Goal: Task Accomplishment & Management: Manage account settings

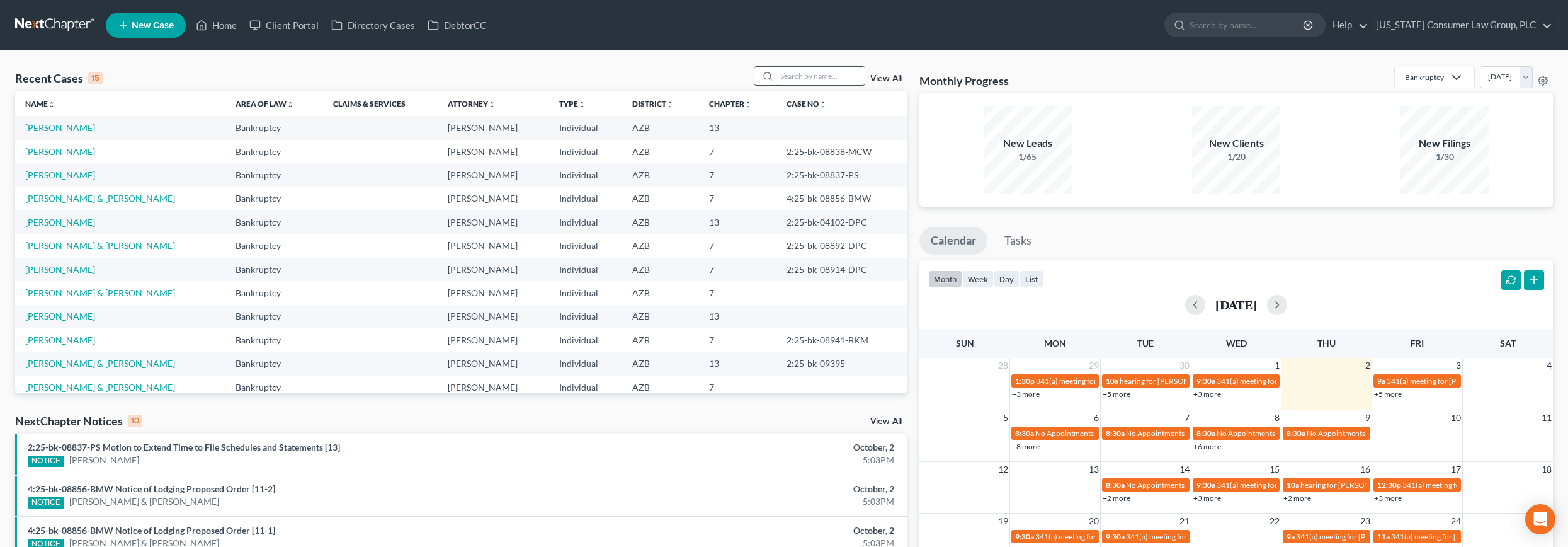
click at [824, 75] on input "search" at bounding box center [819, 75] width 88 height 18
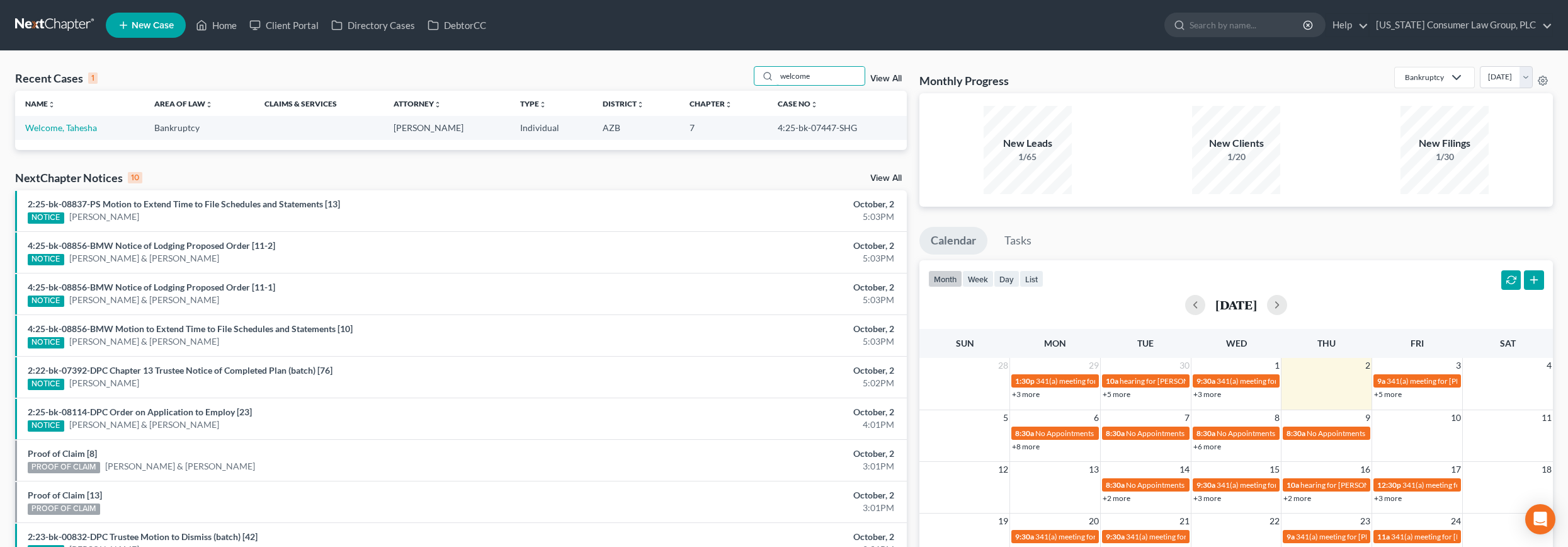
type input "welcome"
click at [25, 117] on td "Welcome, Tahesha" at bounding box center [80, 127] width 129 height 23
click at [43, 132] on link "Welcome, Tahesha" at bounding box center [61, 127] width 72 height 11
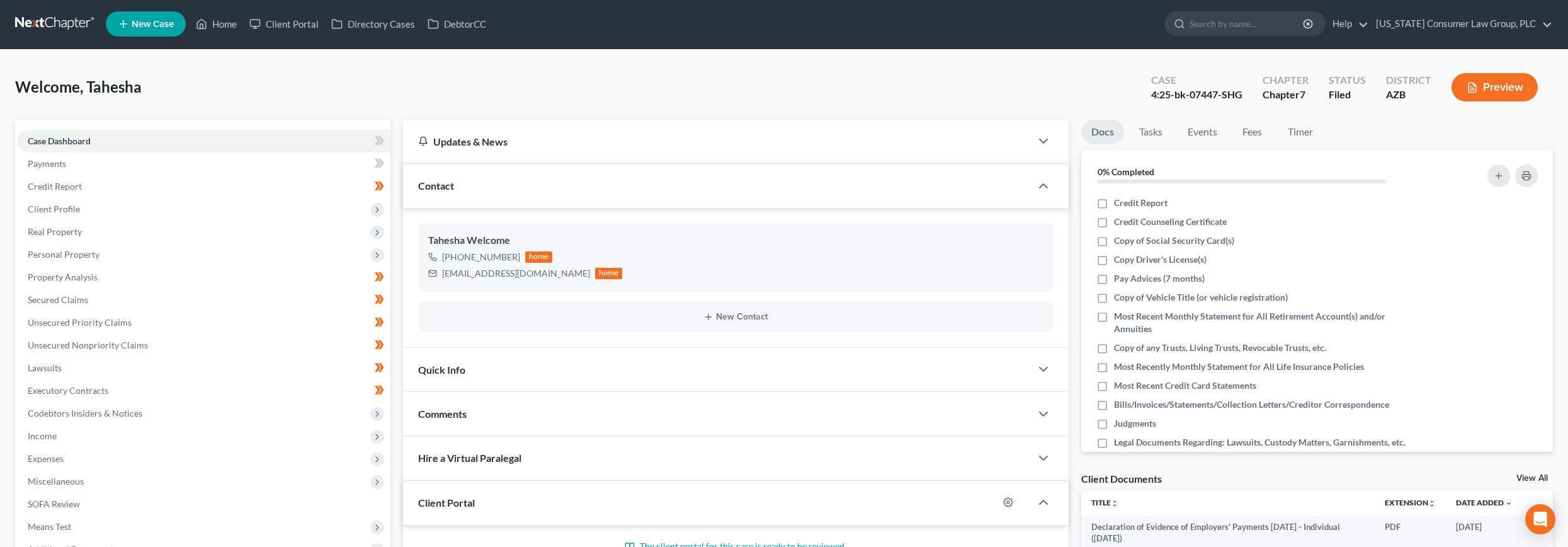
scroll to position [3, 0]
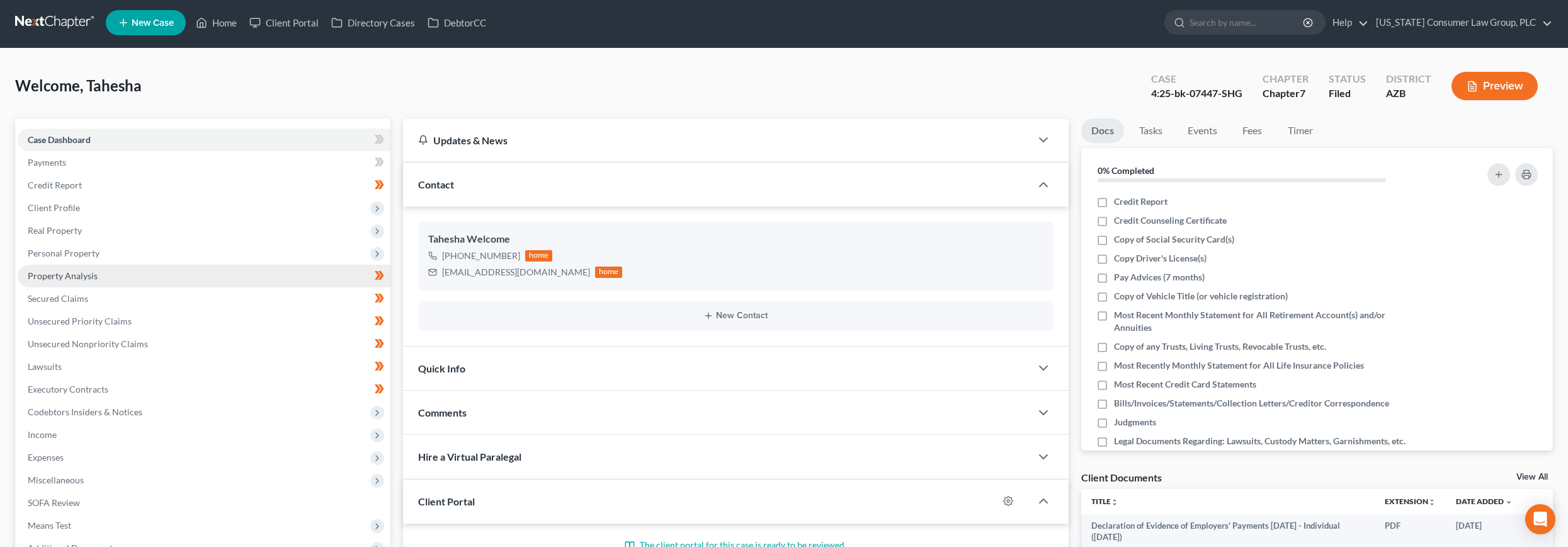
click at [70, 274] on span "Property Analysis" at bounding box center [63, 275] width 70 height 11
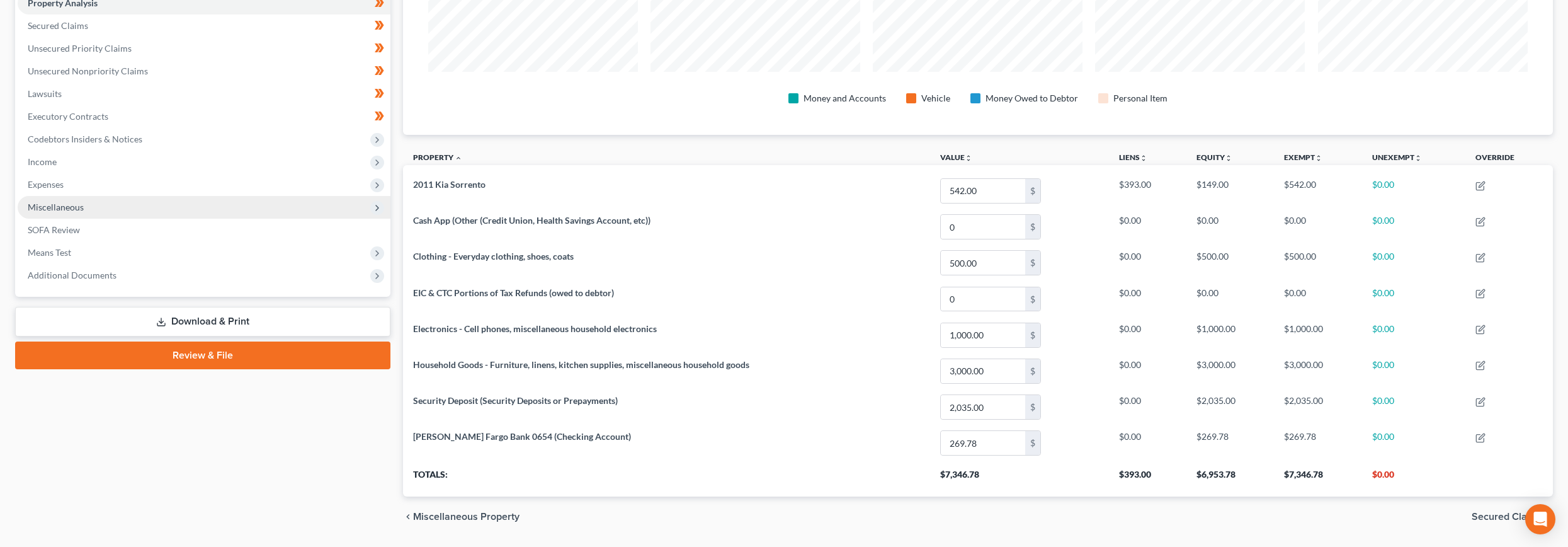
scroll to position [259, 0]
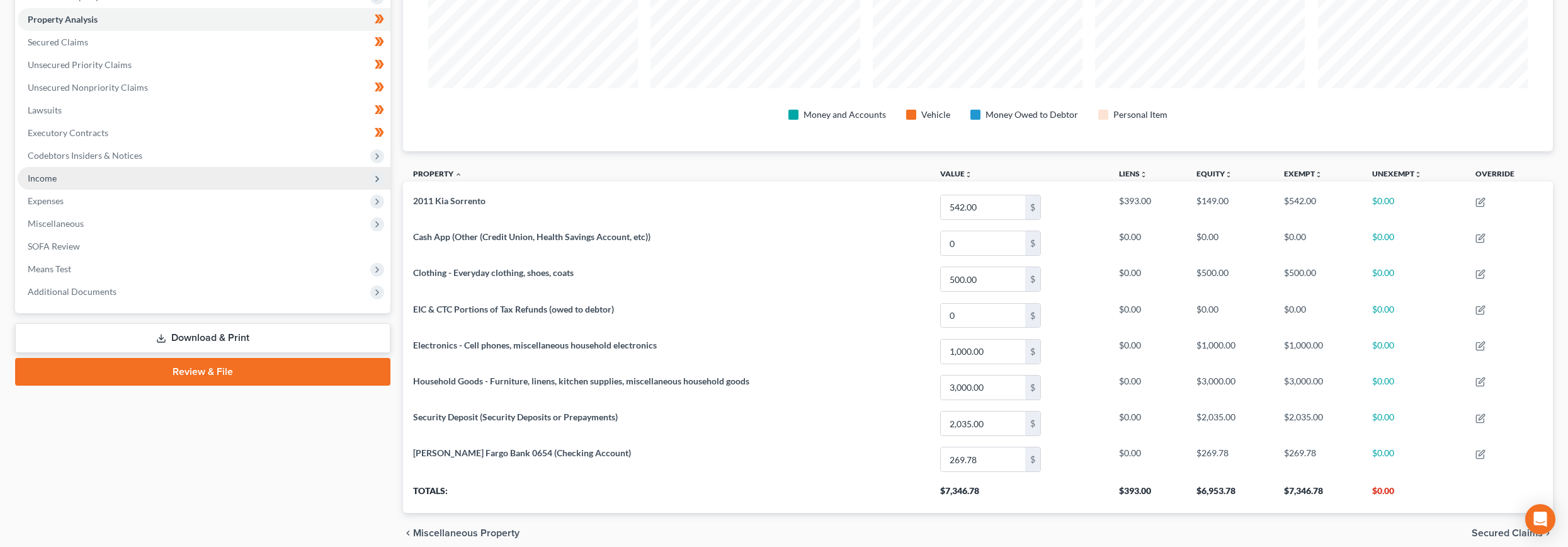
click at [57, 176] on span "Income" at bounding box center [204, 178] width 373 height 23
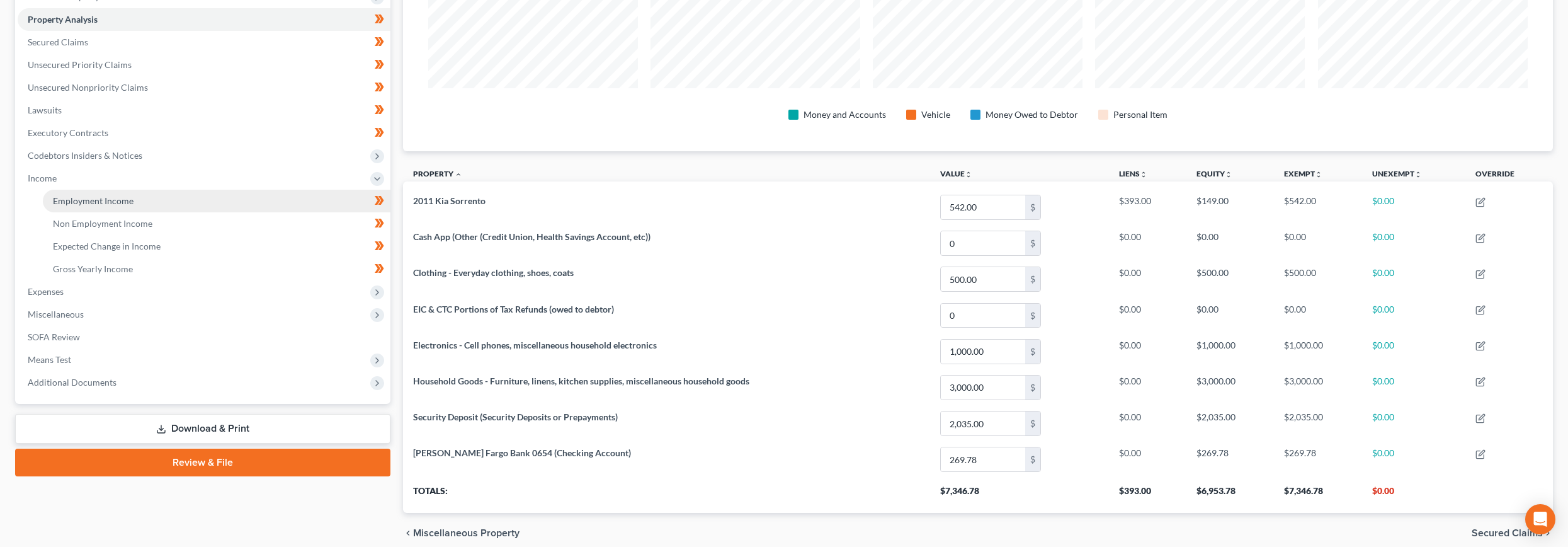
click at [68, 190] on link "Employment Income" at bounding box center [216, 201] width 347 height 23
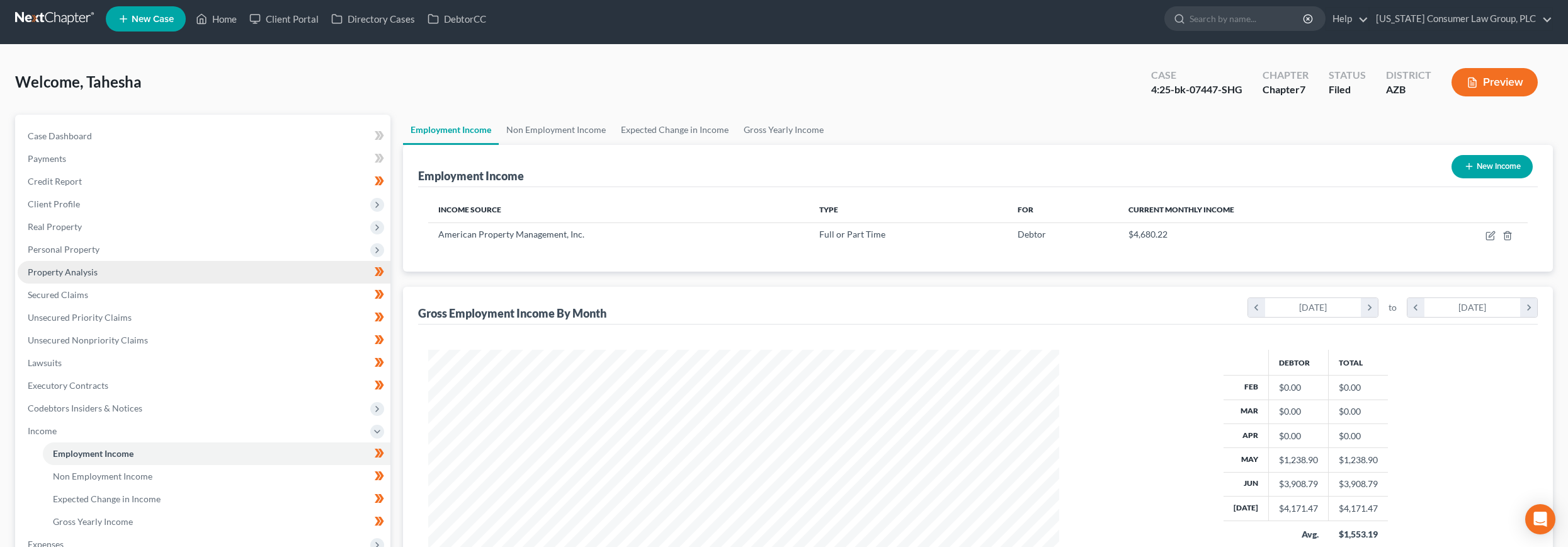
scroll to position [25, 0]
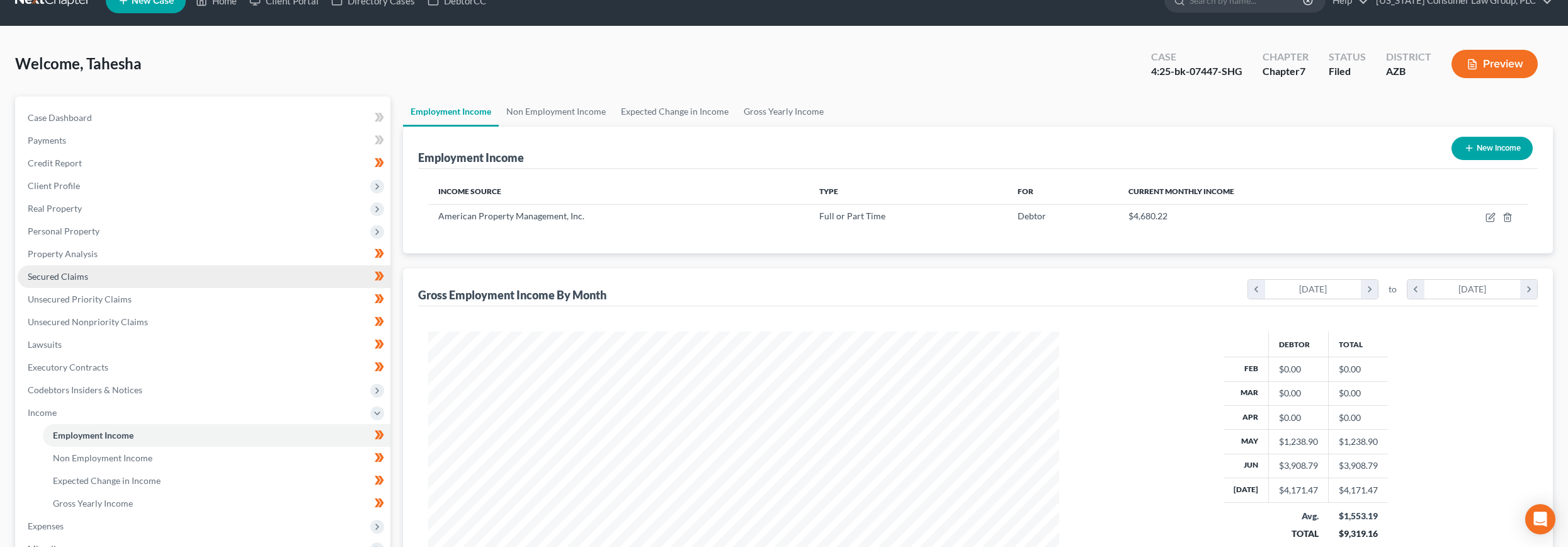
click at [61, 276] on span "Secured Claims" at bounding box center [58, 276] width 60 height 11
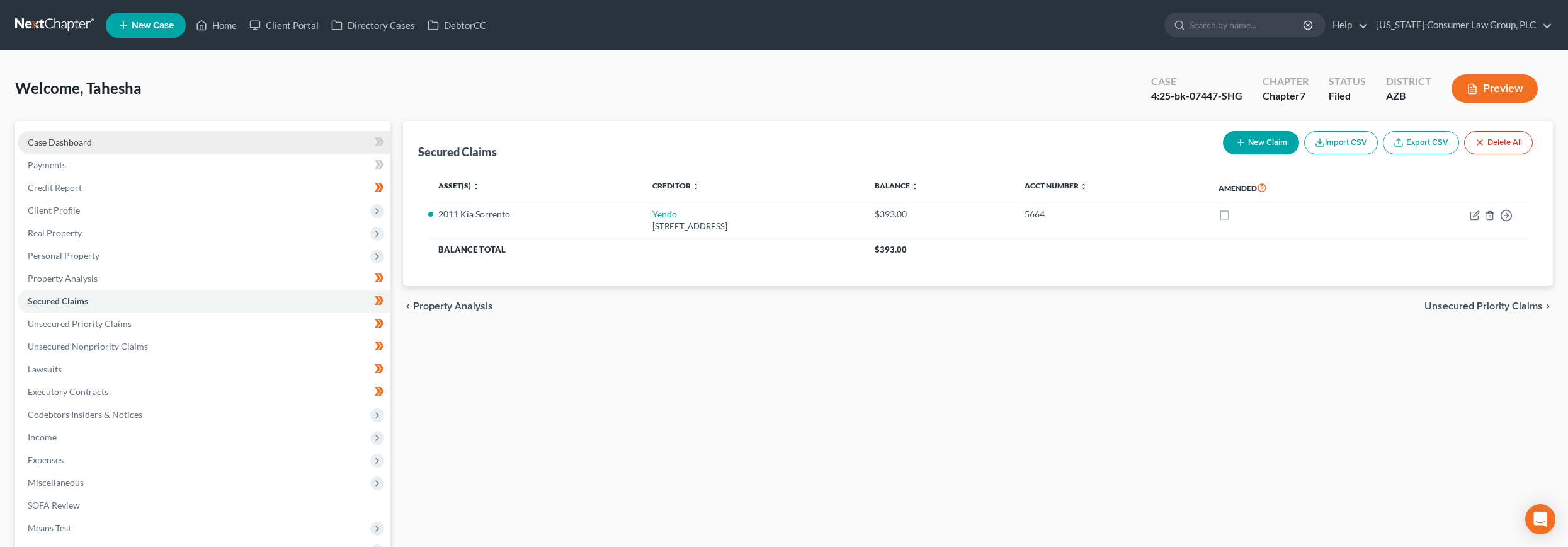
click at [76, 148] on link "Case Dashboard" at bounding box center [204, 142] width 373 height 23
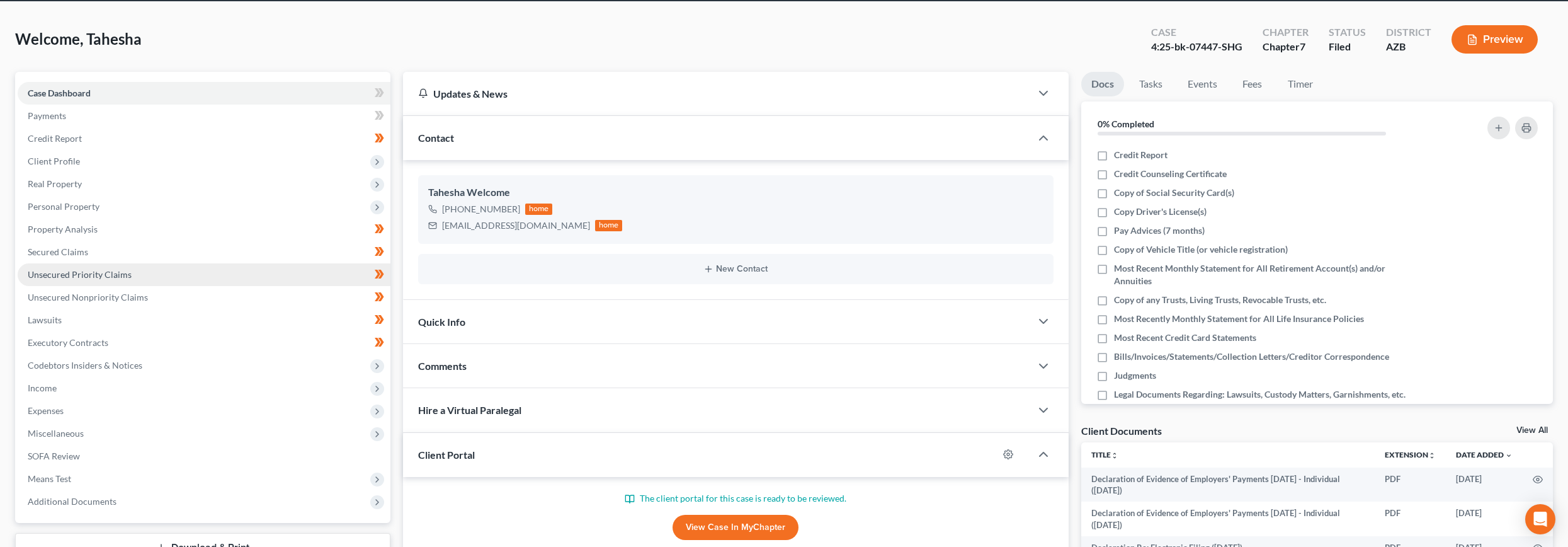
scroll to position [247, 0]
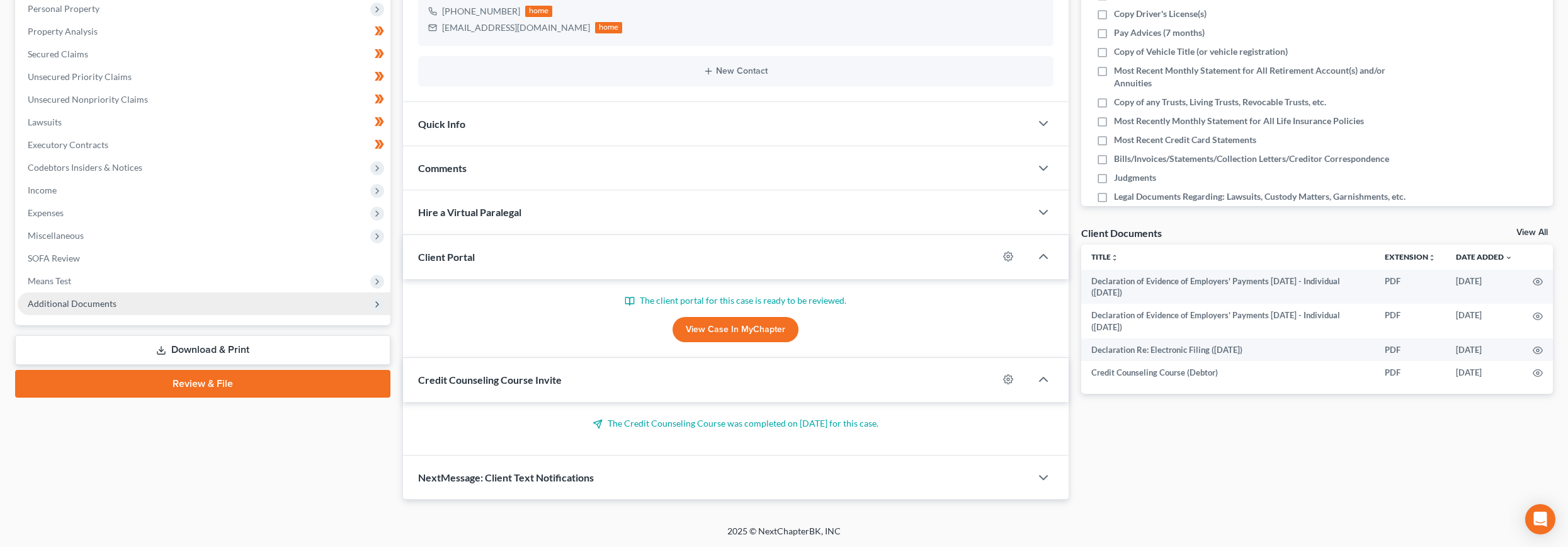
click at [63, 300] on span "Additional Documents" at bounding box center [72, 303] width 89 height 11
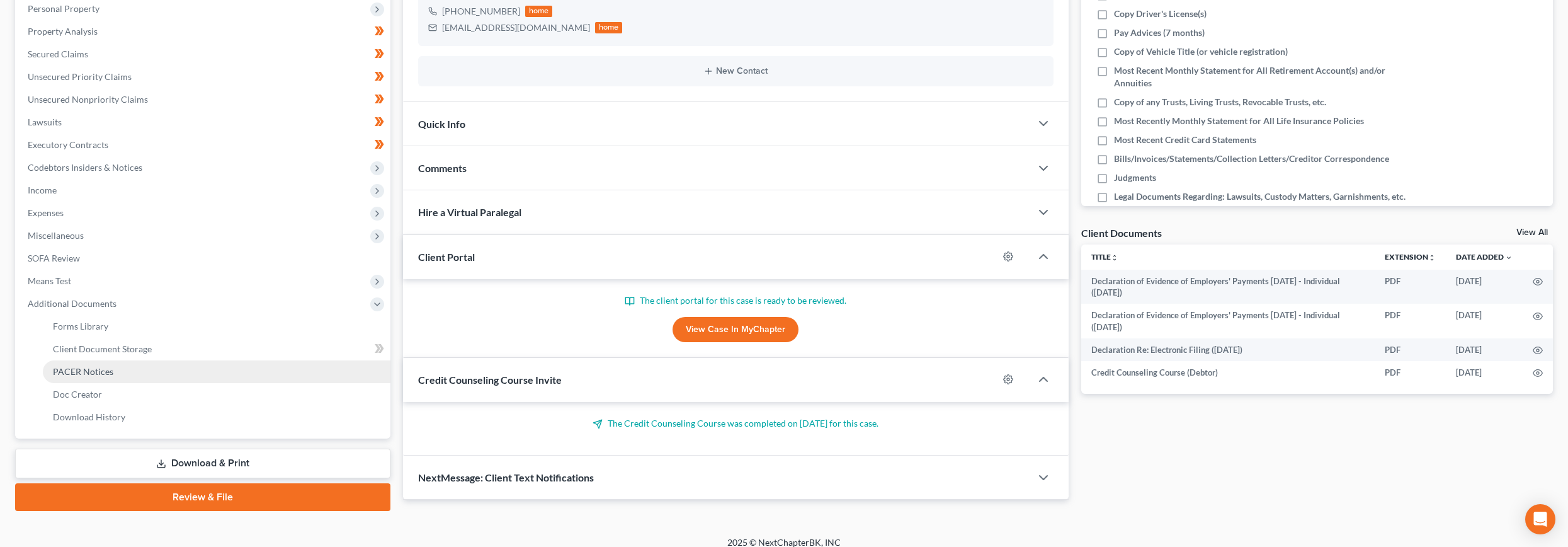
click at [72, 366] on span "PACER Notices" at bounding box center [83, 371] width 60 height 11
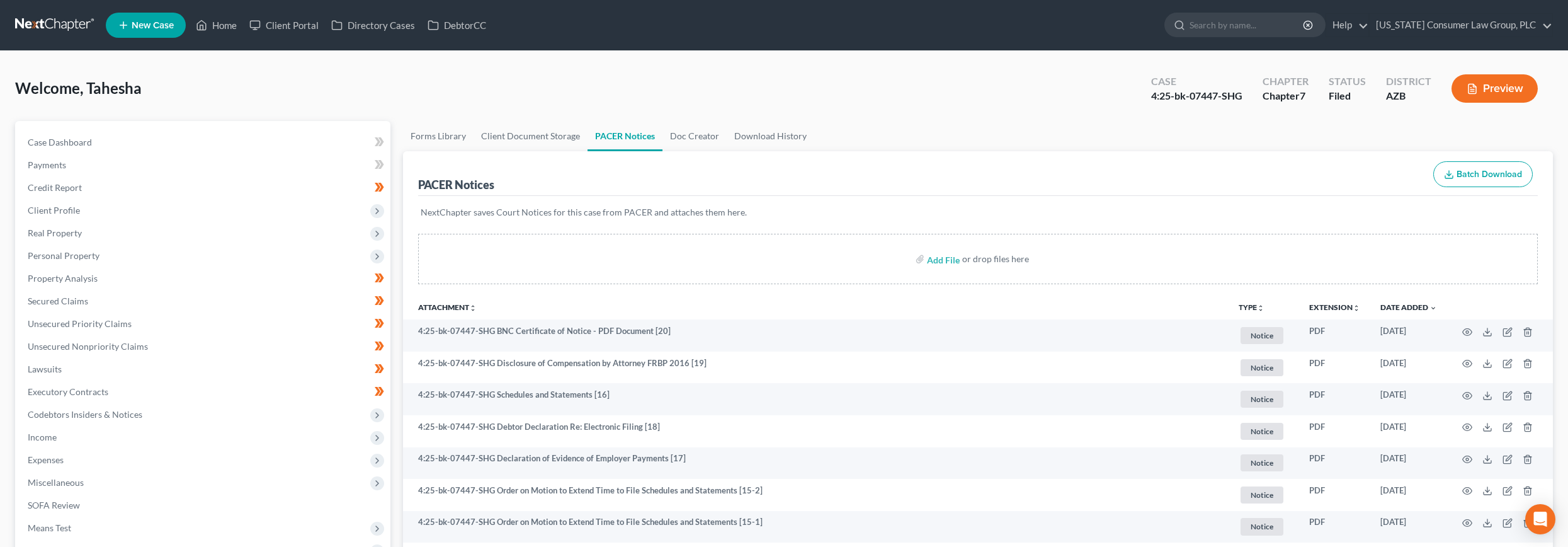
click at [49, 23] on link at bounding box center [55, 25] width 81 height 23
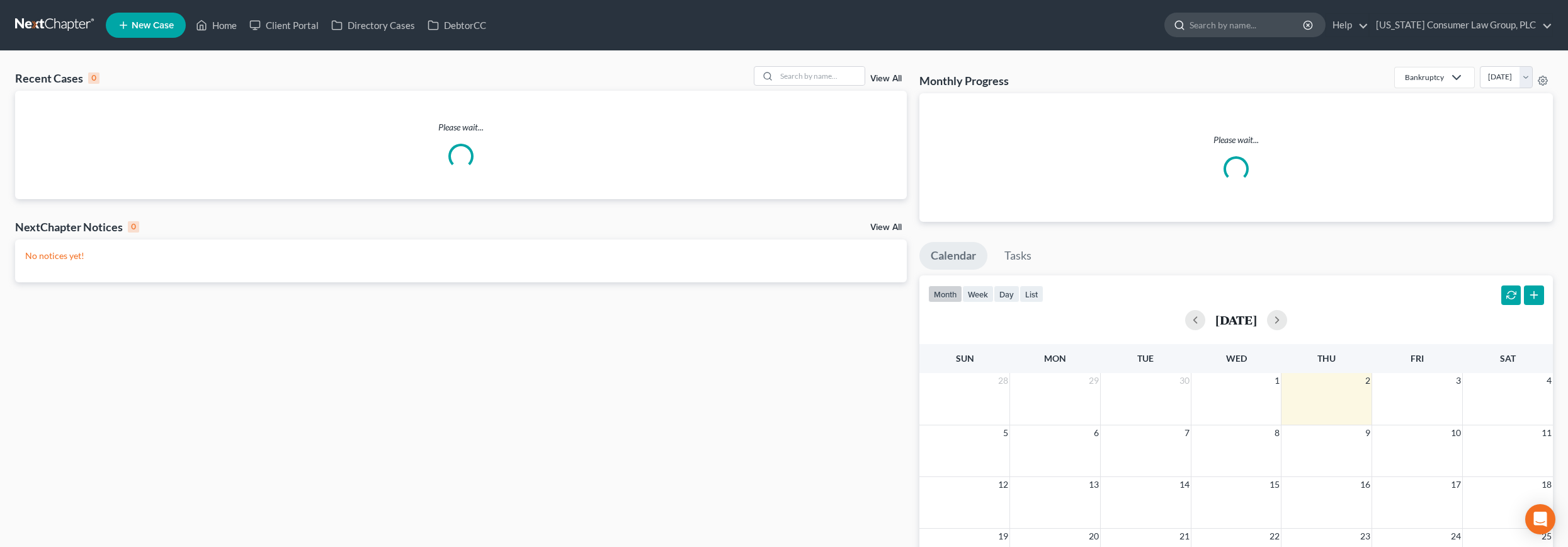
click at [1252, 29] on input "search" at bounding box center [1246, 25] width 115 height 23
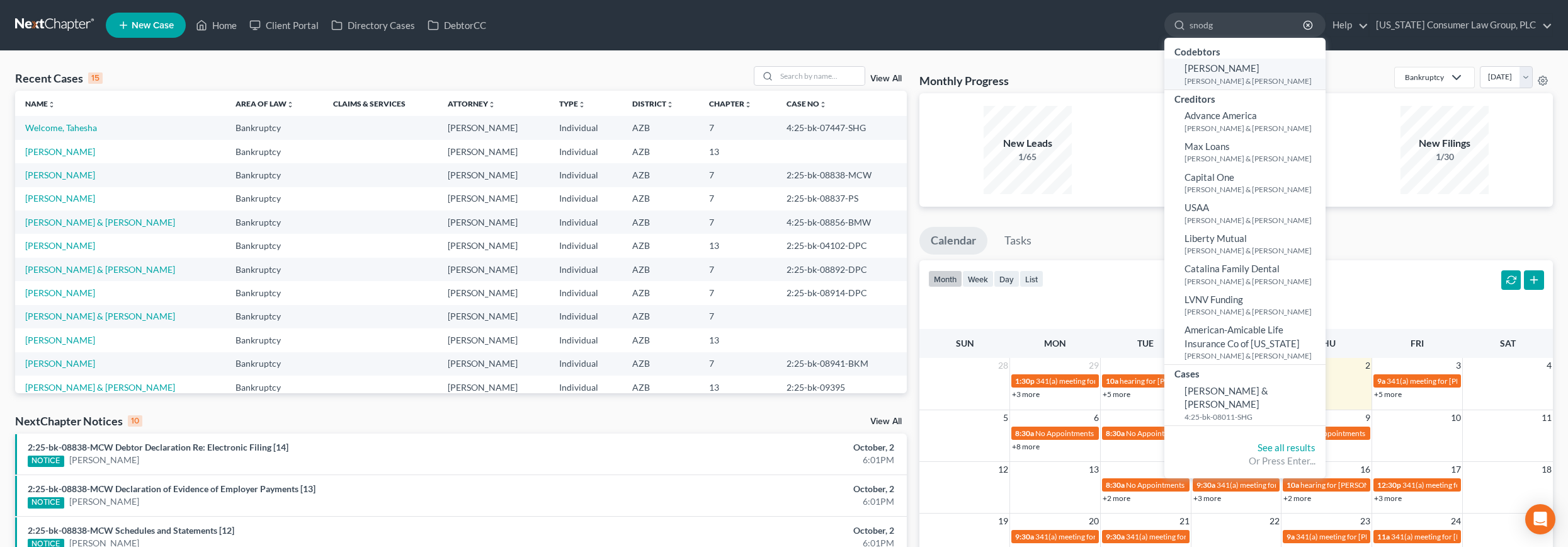
type input "snodg"
click at [1235, 76] on small "[PERSON_NAME] & [PERSON_NAME]" at bounding box center [1253, 81] width 138 height 11
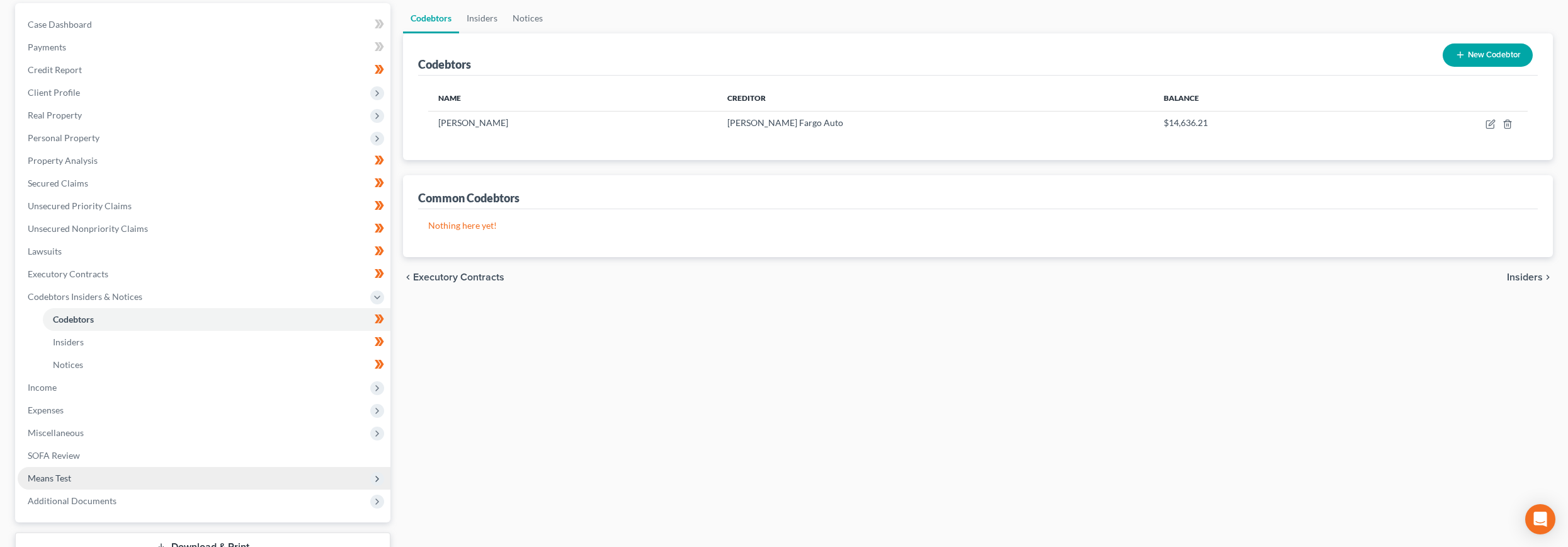
scroll to position [212, 0]
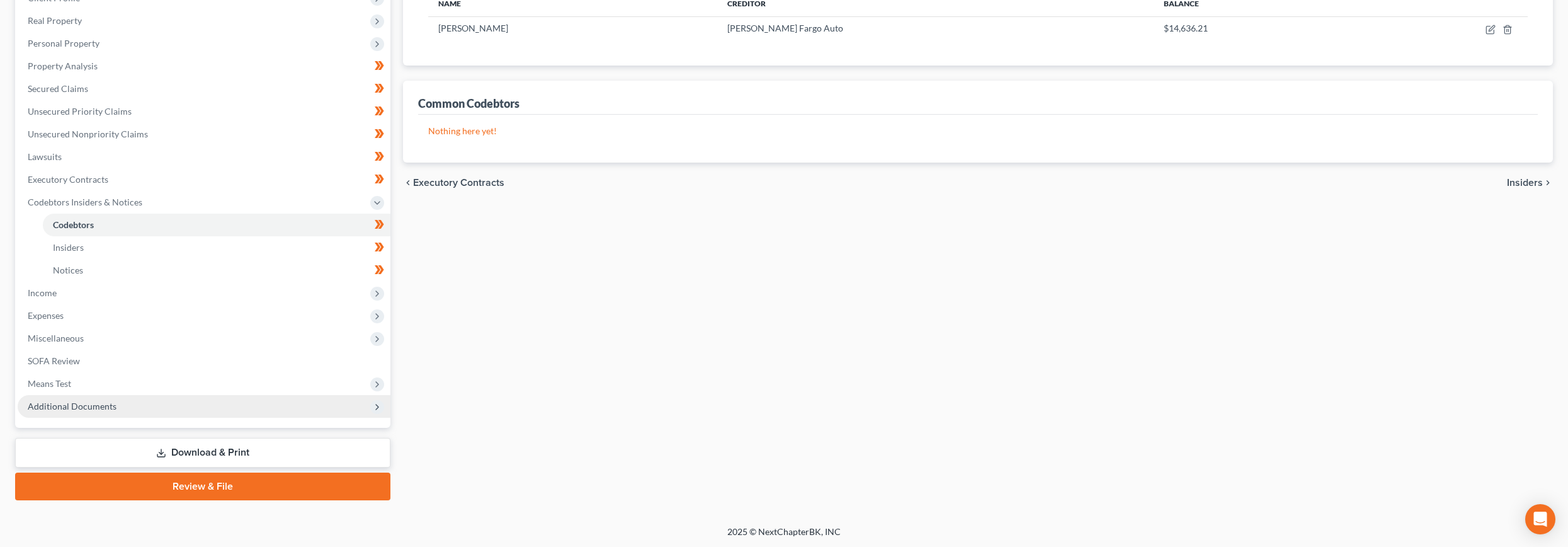
click at [63, 403] on span "Additional Documents" at bounding box center [72, 406] width 89 height 11
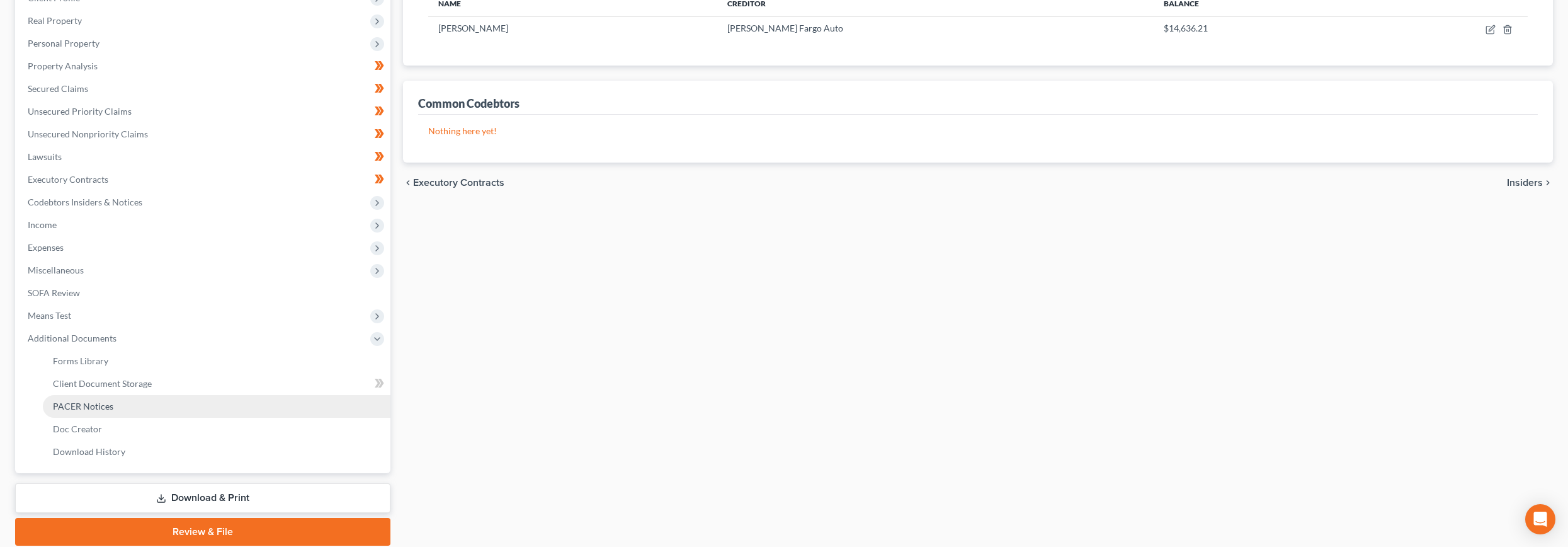
click at [79, 410] on span "PACER Notices" at bounding box center [83, 406] width 60 height 11
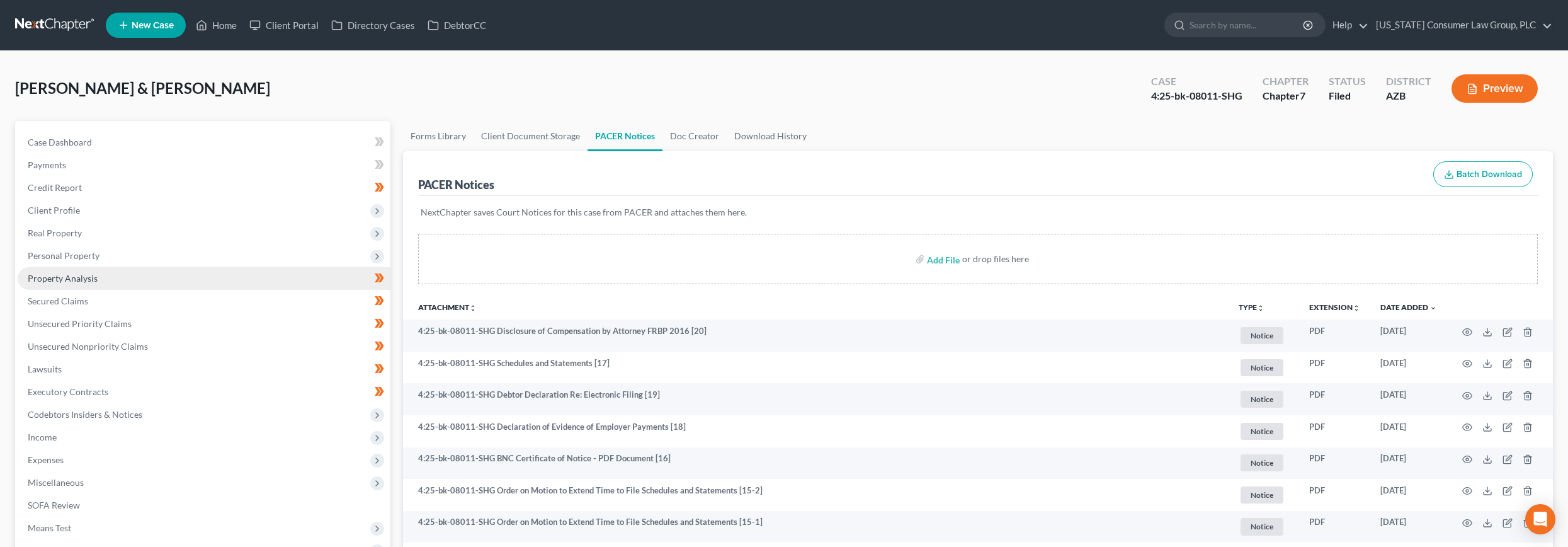
click at [64, 275] on span "Property Analysis" at bounding box center [63, 278] width 70 height 11
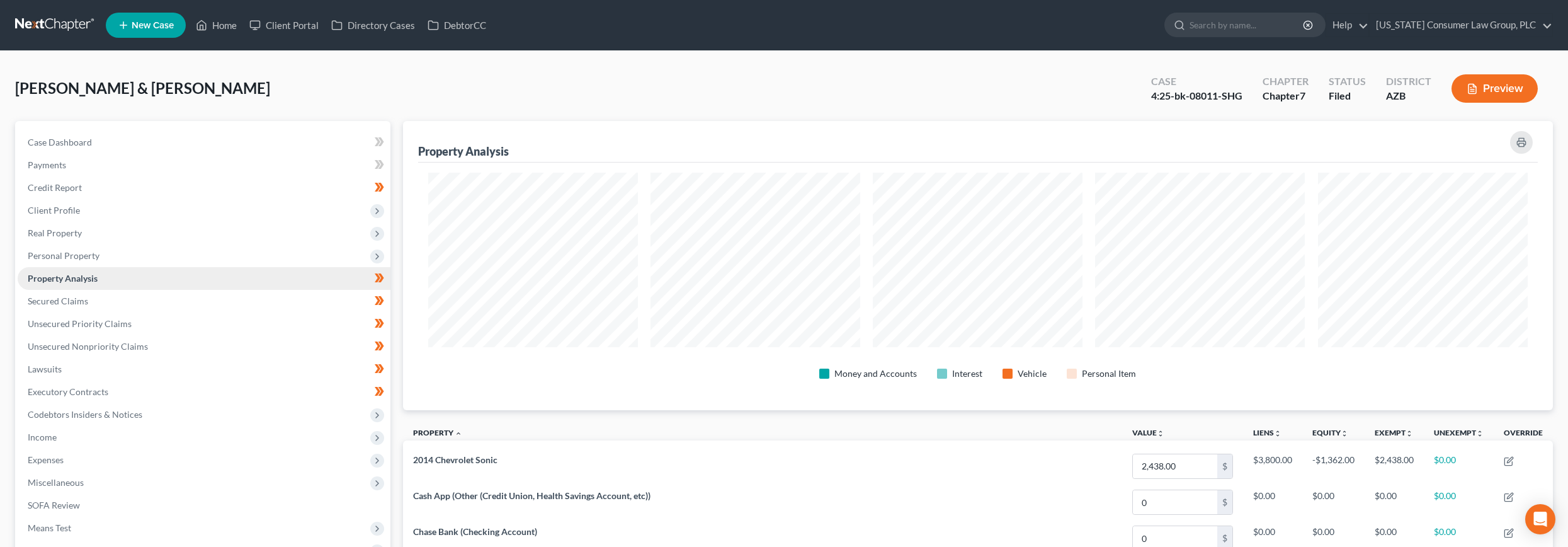
scroll to position [289, 1150]
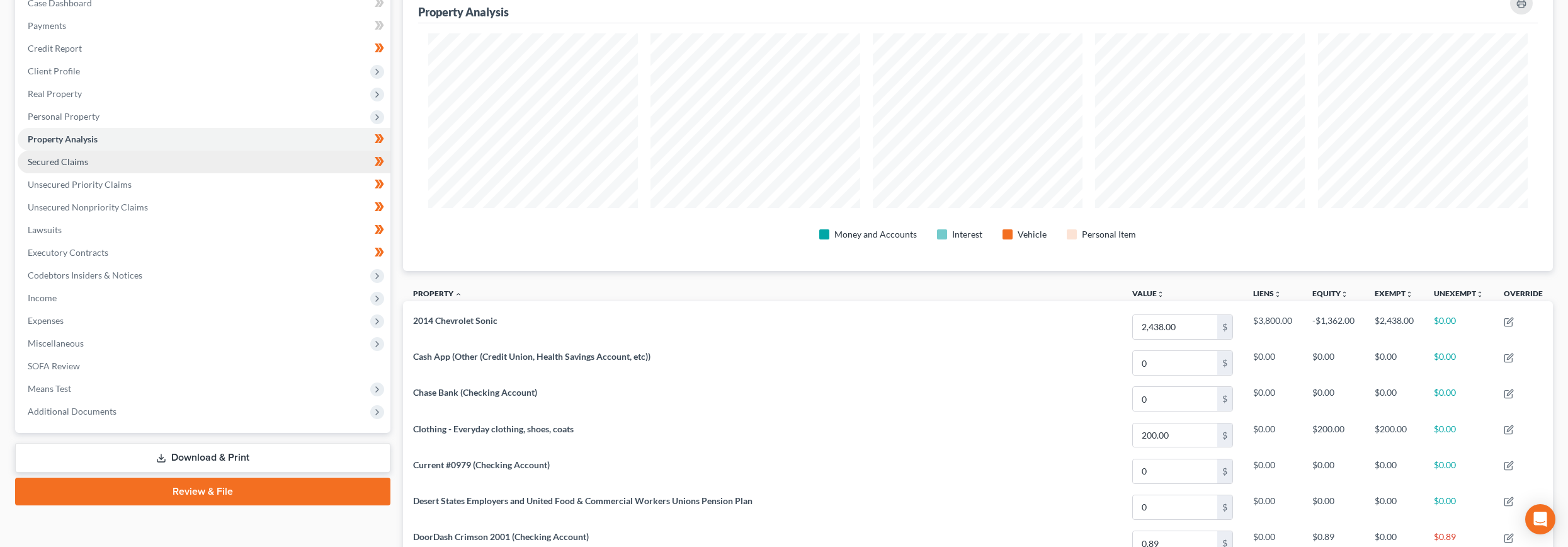
click at [32, 156] on span "Secured Claims" at bounding box center [58, 161] width 60 height 11
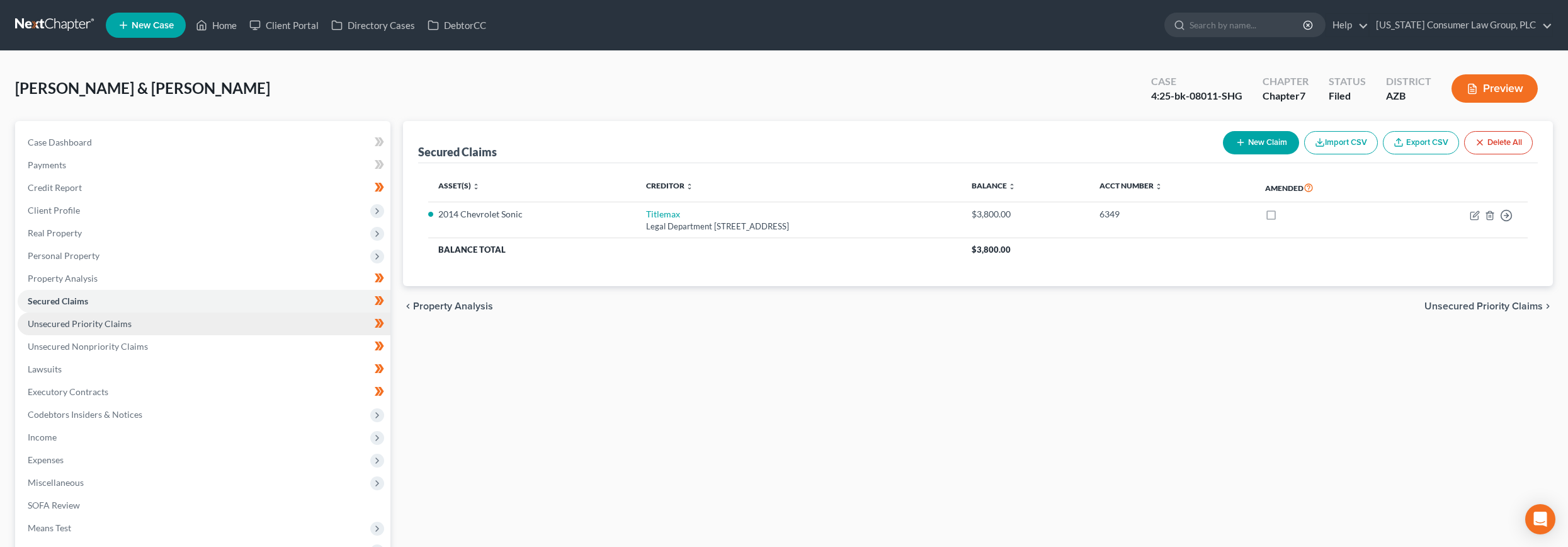
click at [76, 323] on span "Unsecured Priority Claims" at bounding box center [80, 323] width 104 height 11
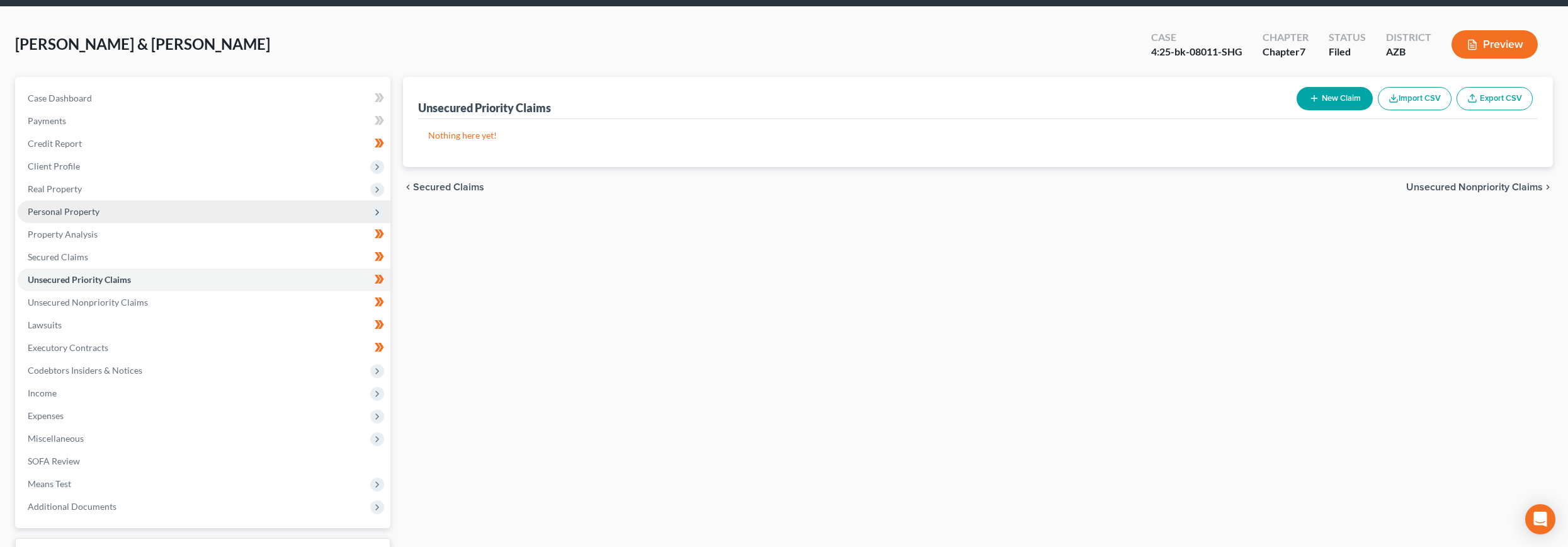
scroll to position [124, 0]
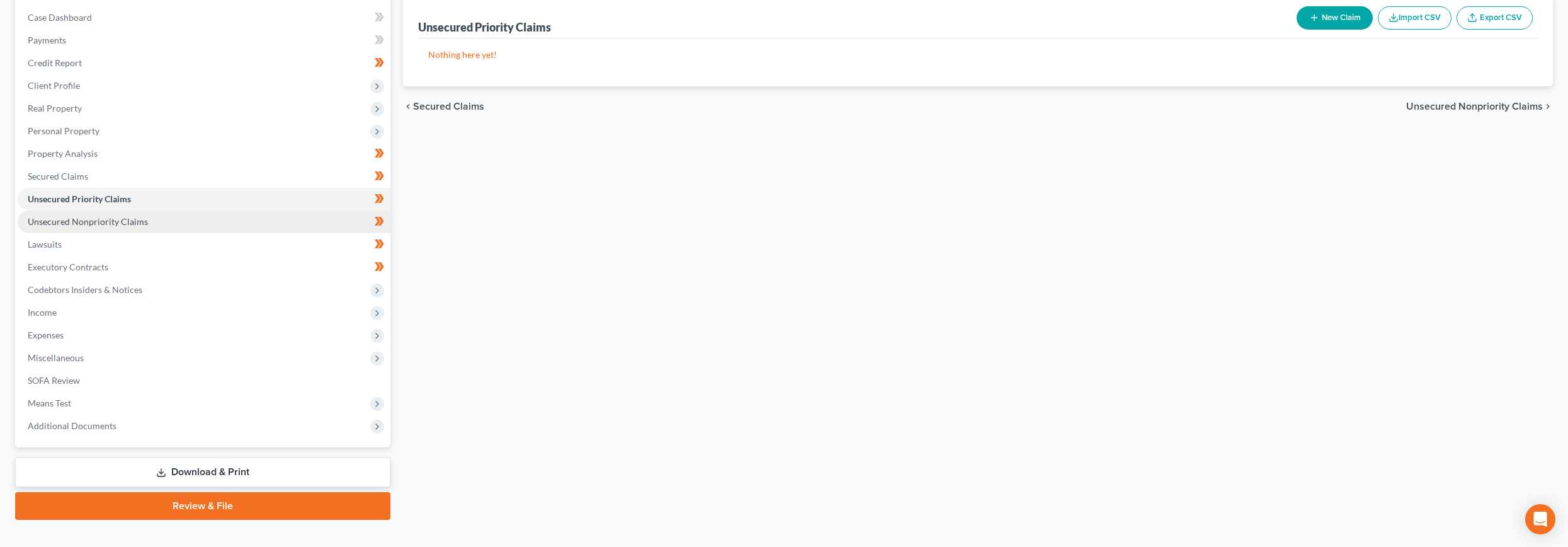
click at [95, 220] on span "Unsecured Nonpriority Claims" at bounding box center [88, 222] width 120 height 11
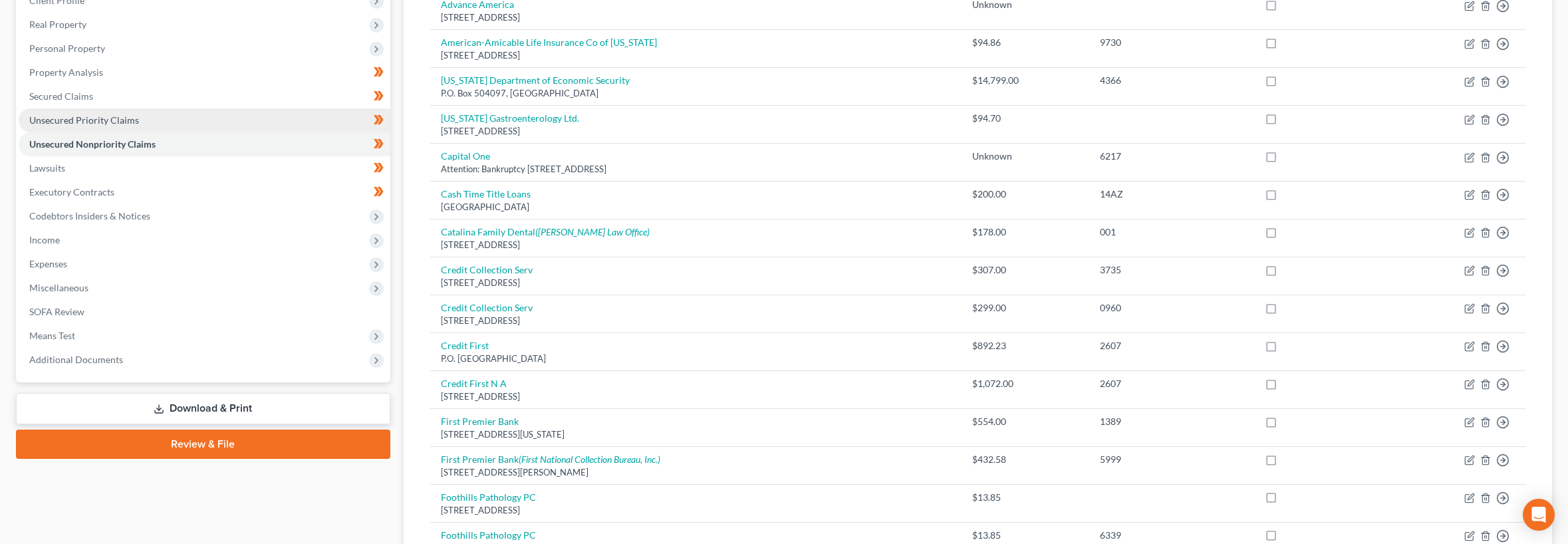
scroll to position [228, 0]
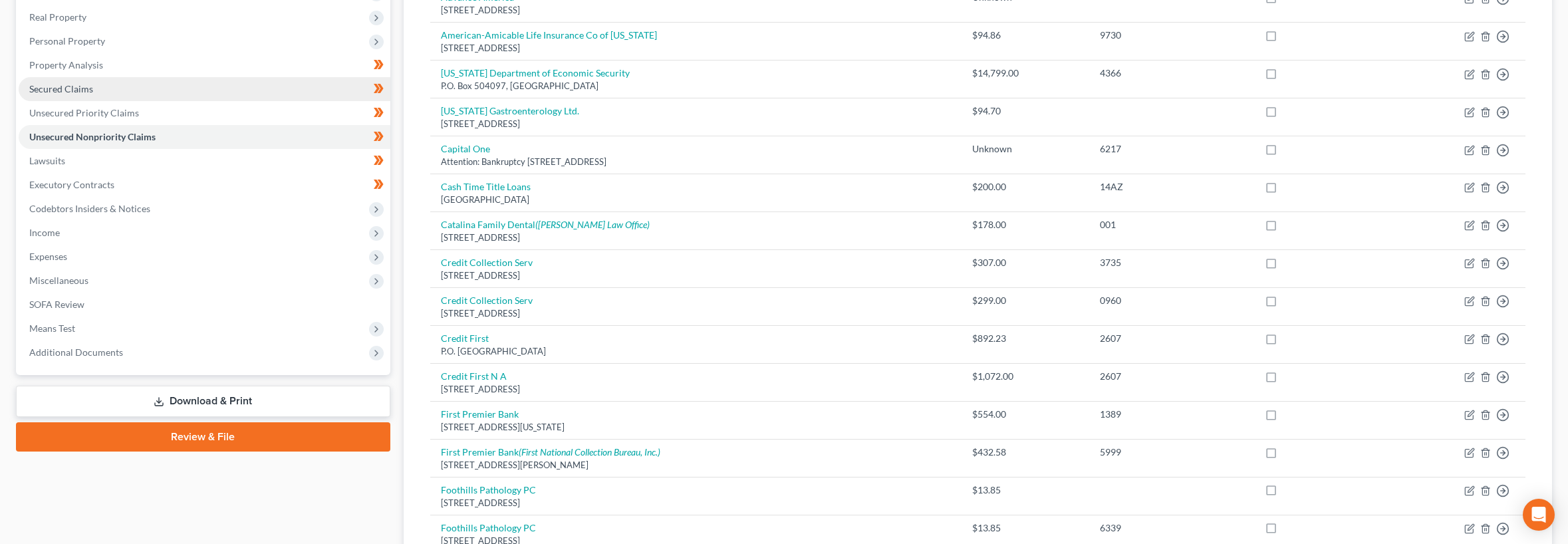
click at [103, 99] on link "Secured Claims" at bounding box center [204, 89] width 372 height 24
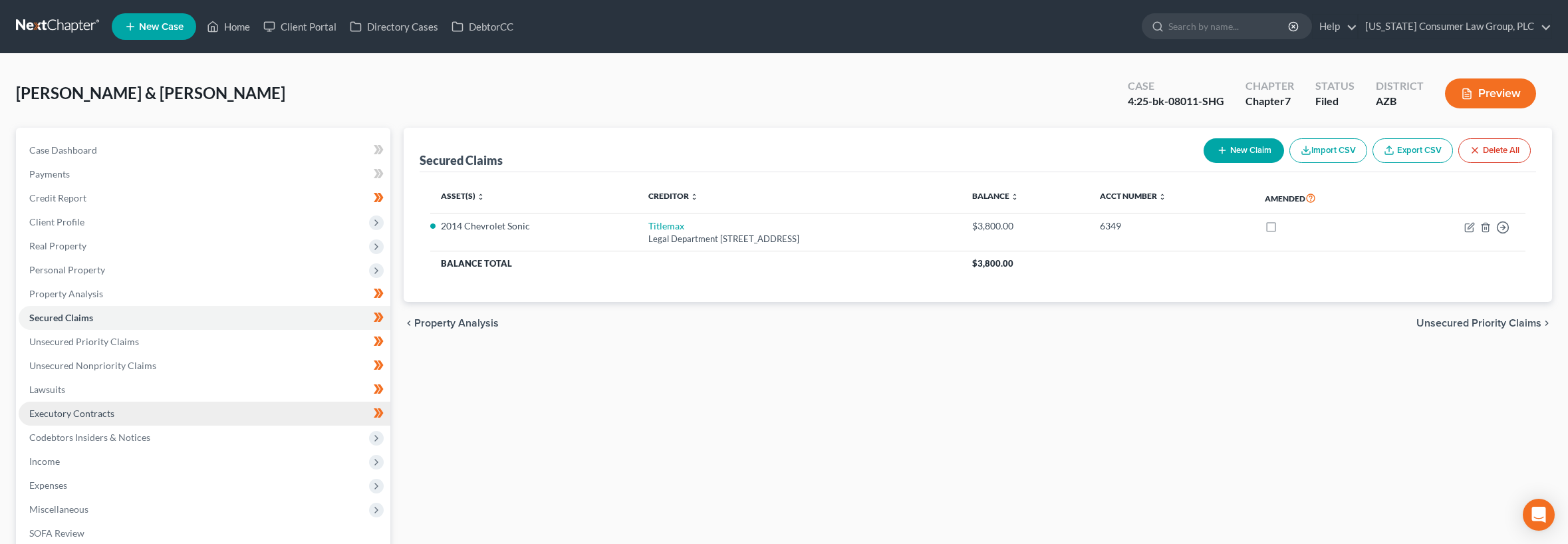
scroll to position [185, 0]
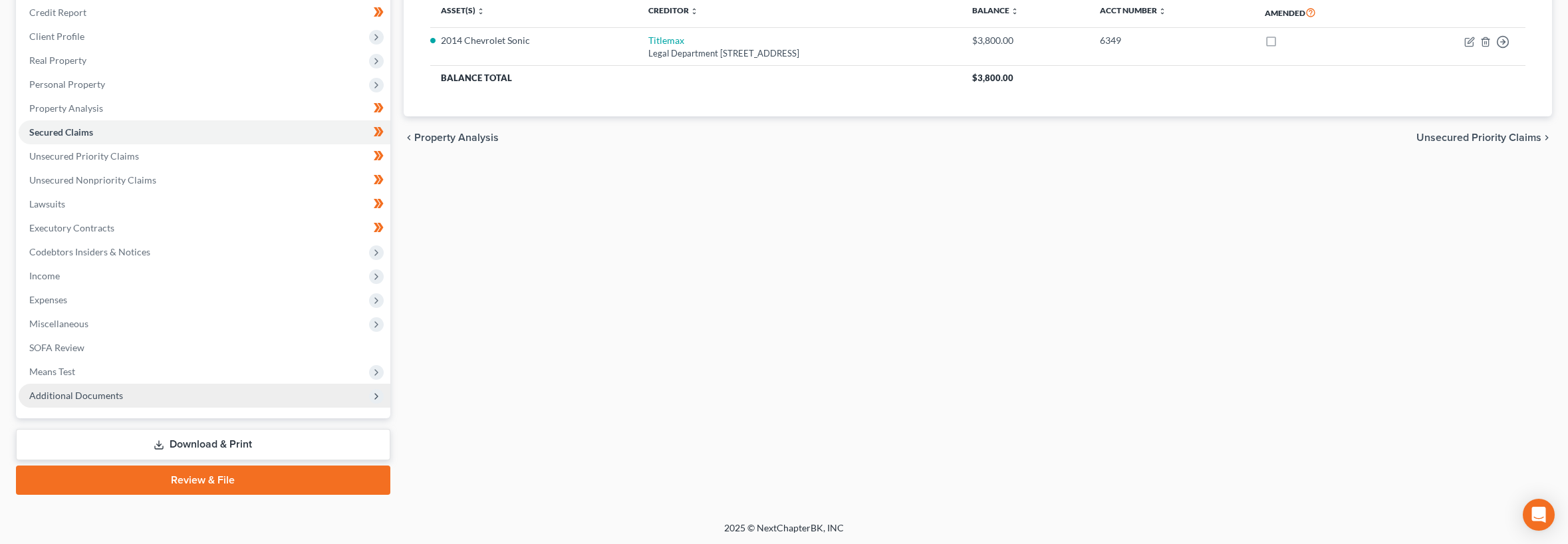
click at [65, 396] on span "Additional Documents" at bounding box center [76, 395] width 94 height 12
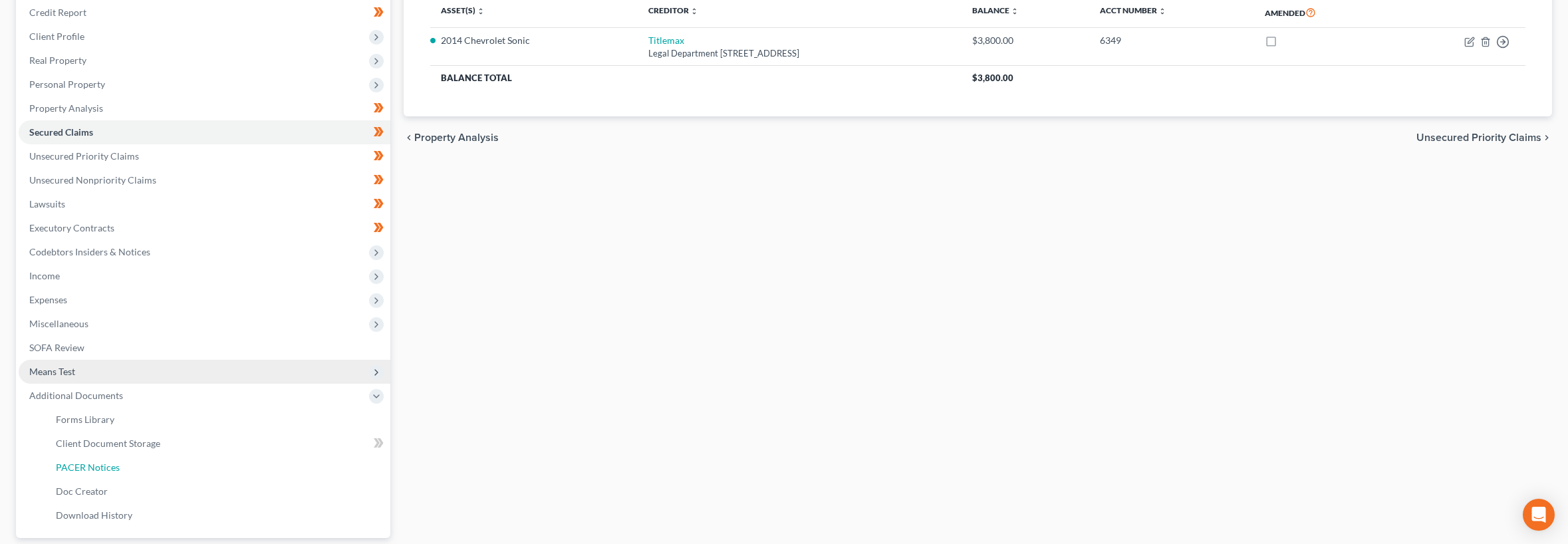
scroll to position [305, 0]
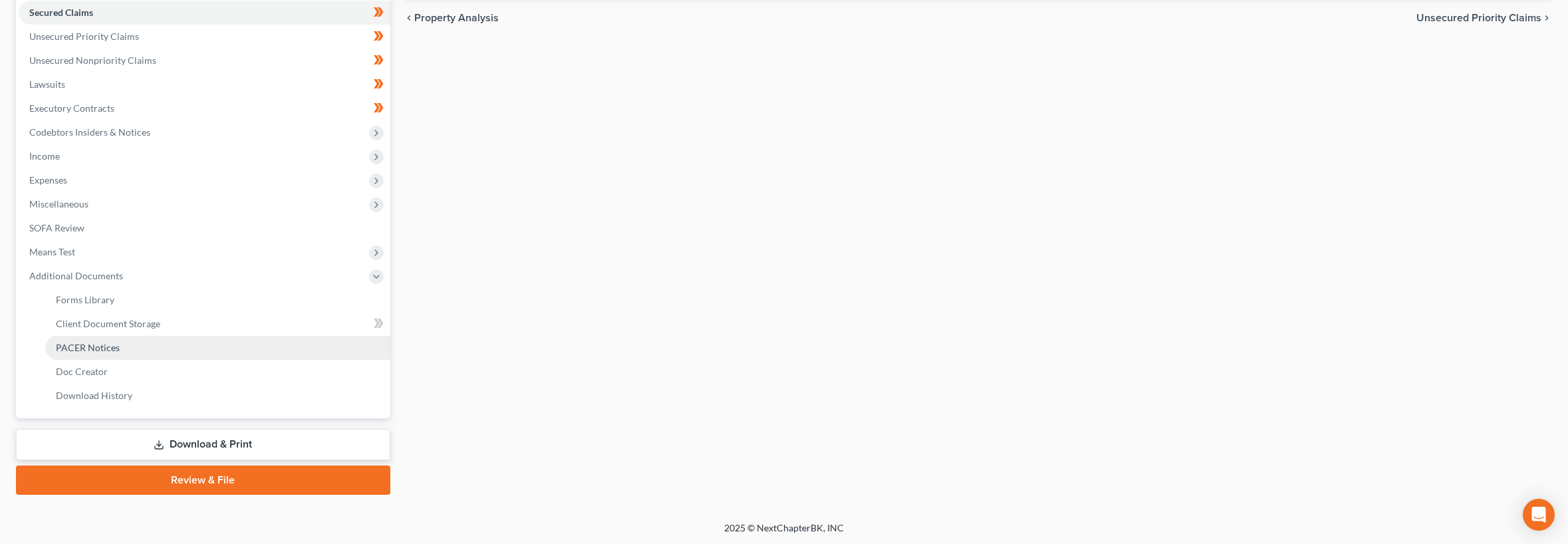
click at [92, 344] on span "PACER Notices" at bounding box center [87, 347] width 64 height 12
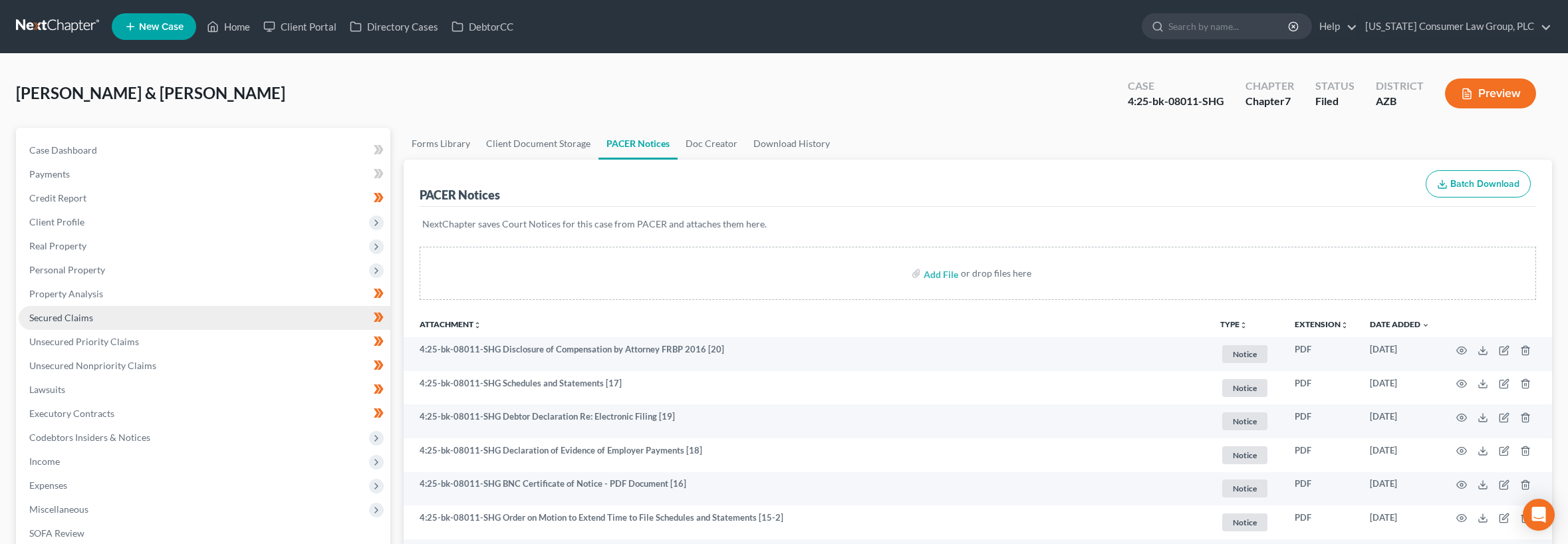
click at [50, 318] on span "Secured Claims" at bounding box center [61, 317] width 64 height 12
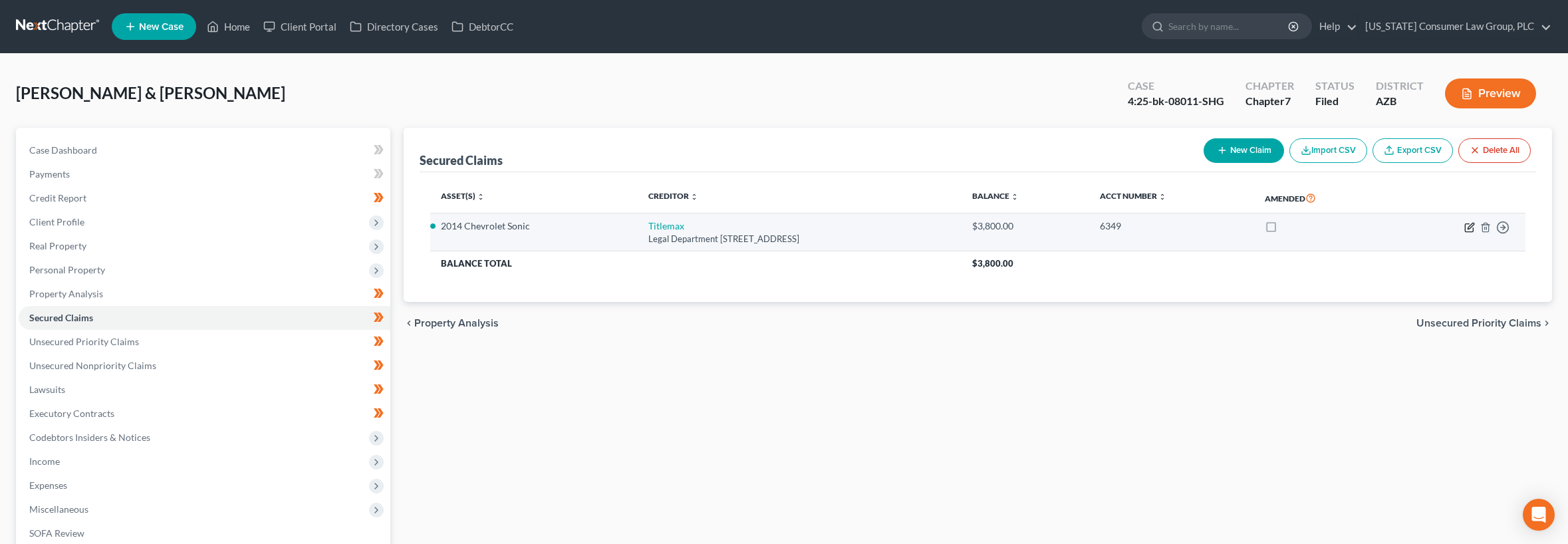
click at [1471, 228] on icon "button" at bounding box center [1470, 227] width 11 height 11
select select "10"
select select "0"
select select "4"
select select "1"
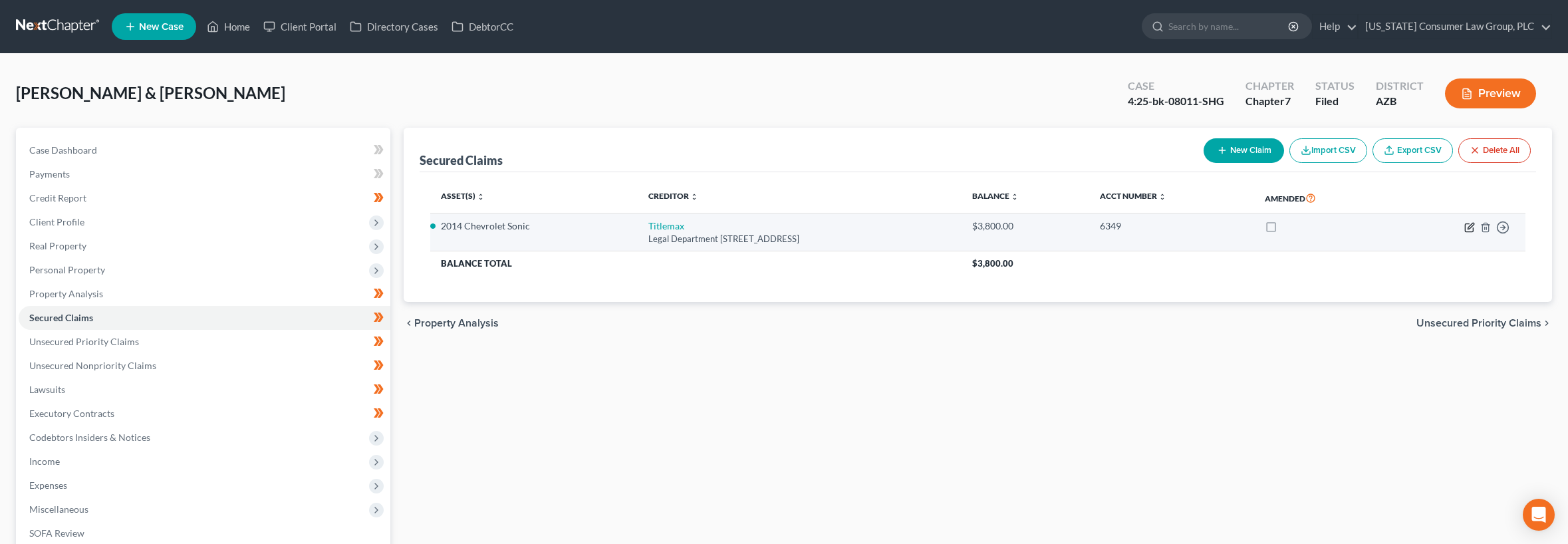
select select "0"
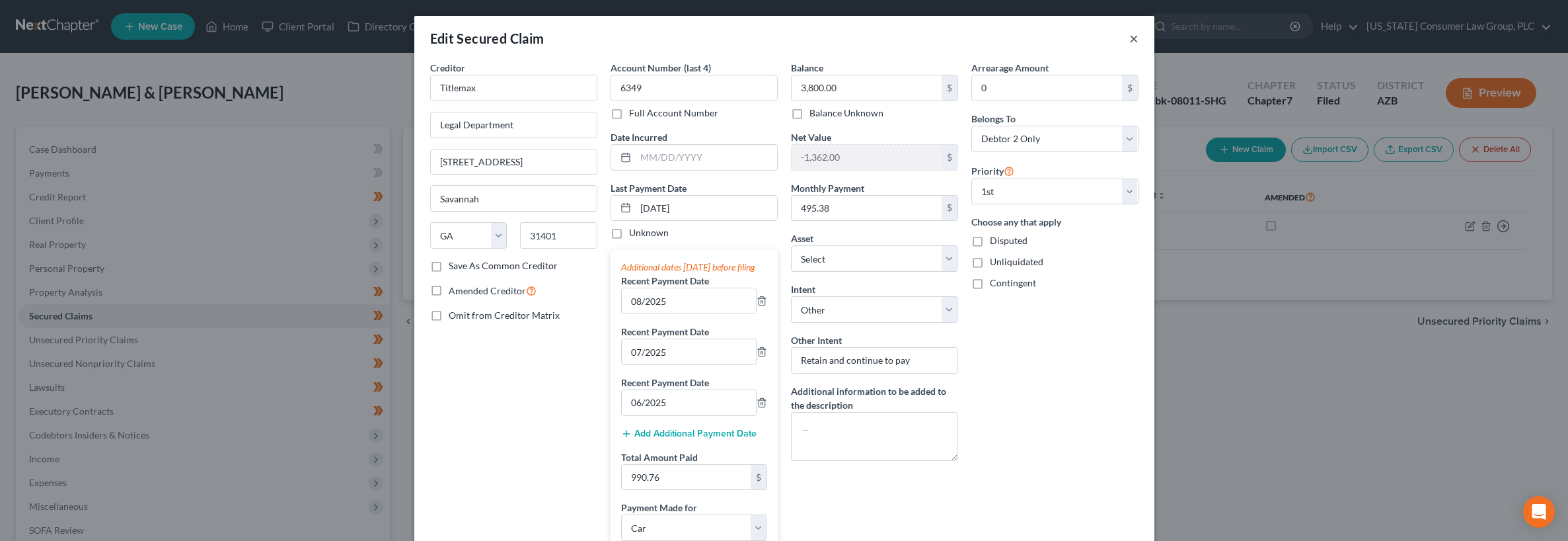
click at [1129, 37] on button "×" at bounding box center [1134, 38] width 9 height 16
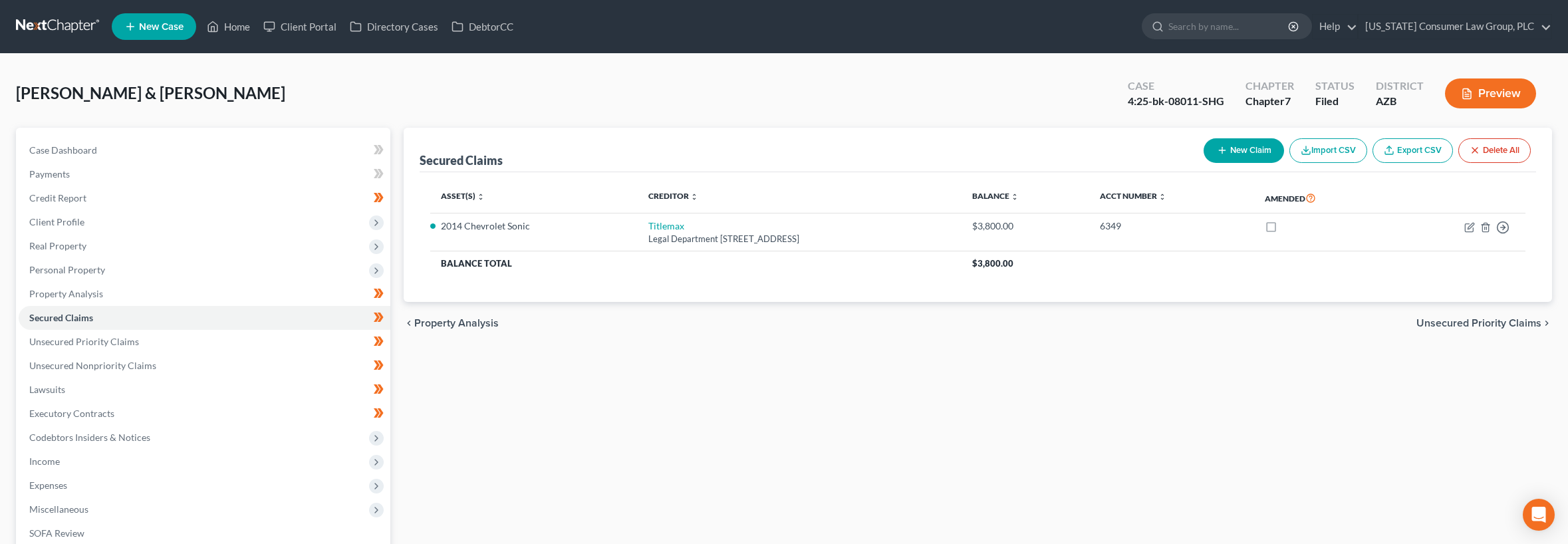
click at [55, 25] on link at bounding box center [58, 26] width 85 height 24
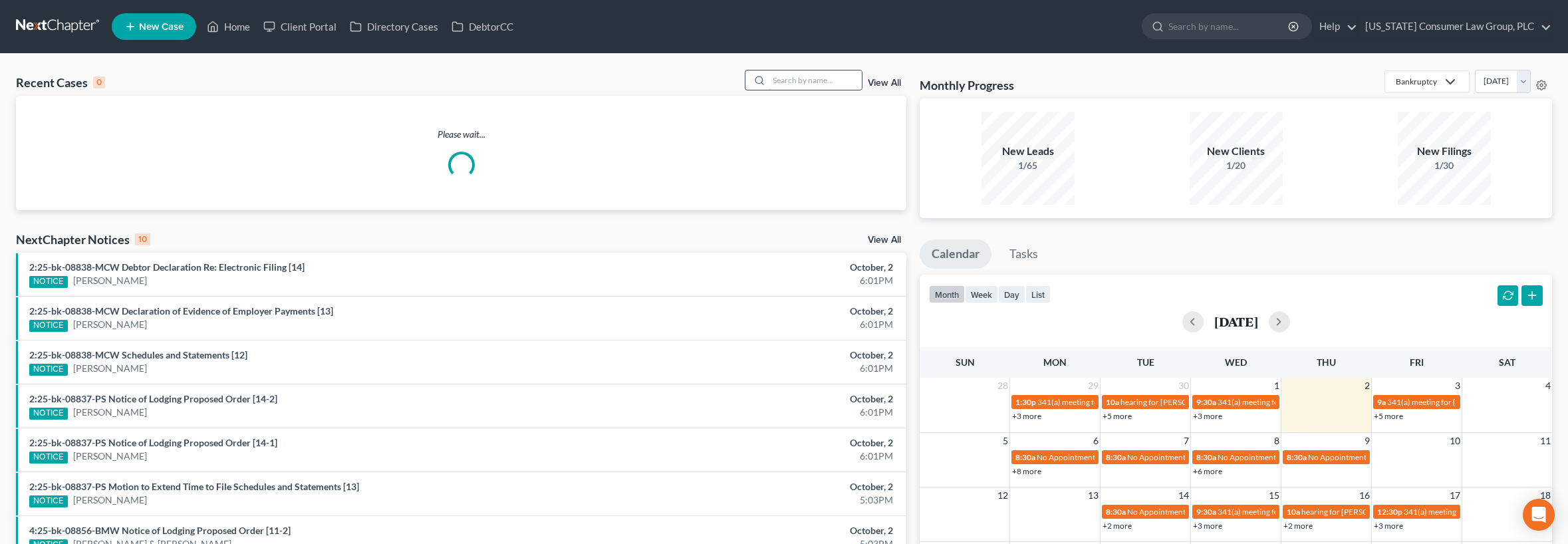
click at [820, 80] on input "search" at bounding box center [815, 79] width 93 height 19
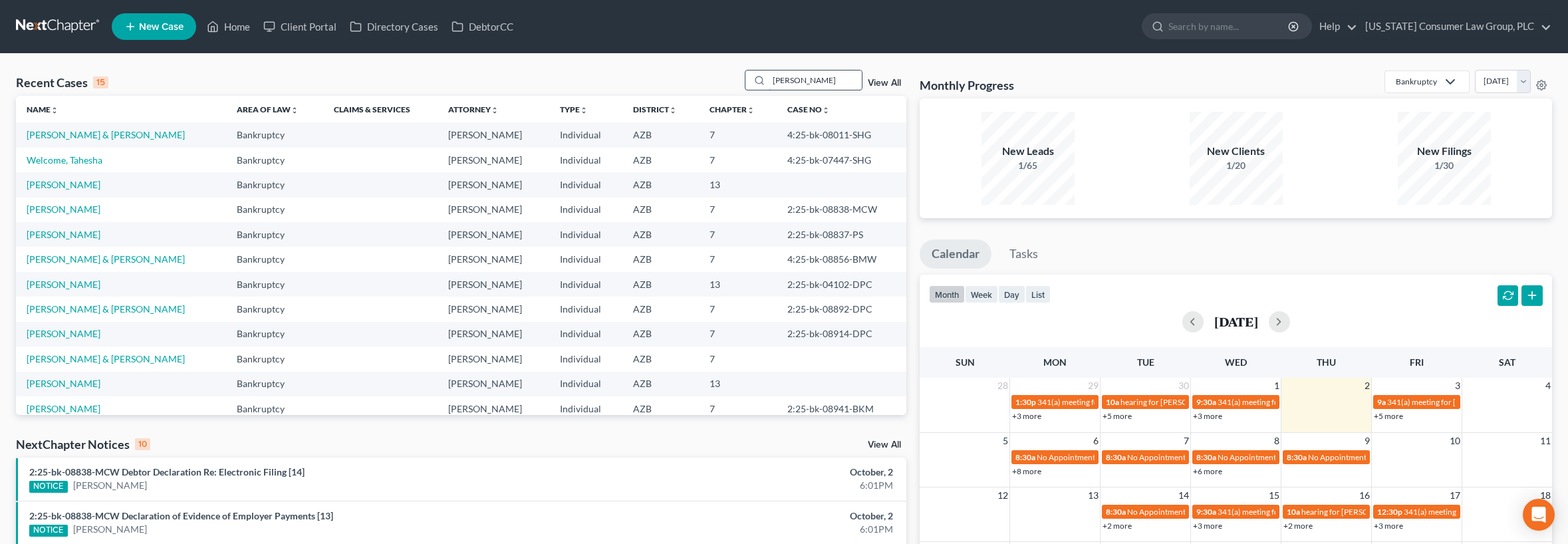
type input "[PERSON_NAME]"
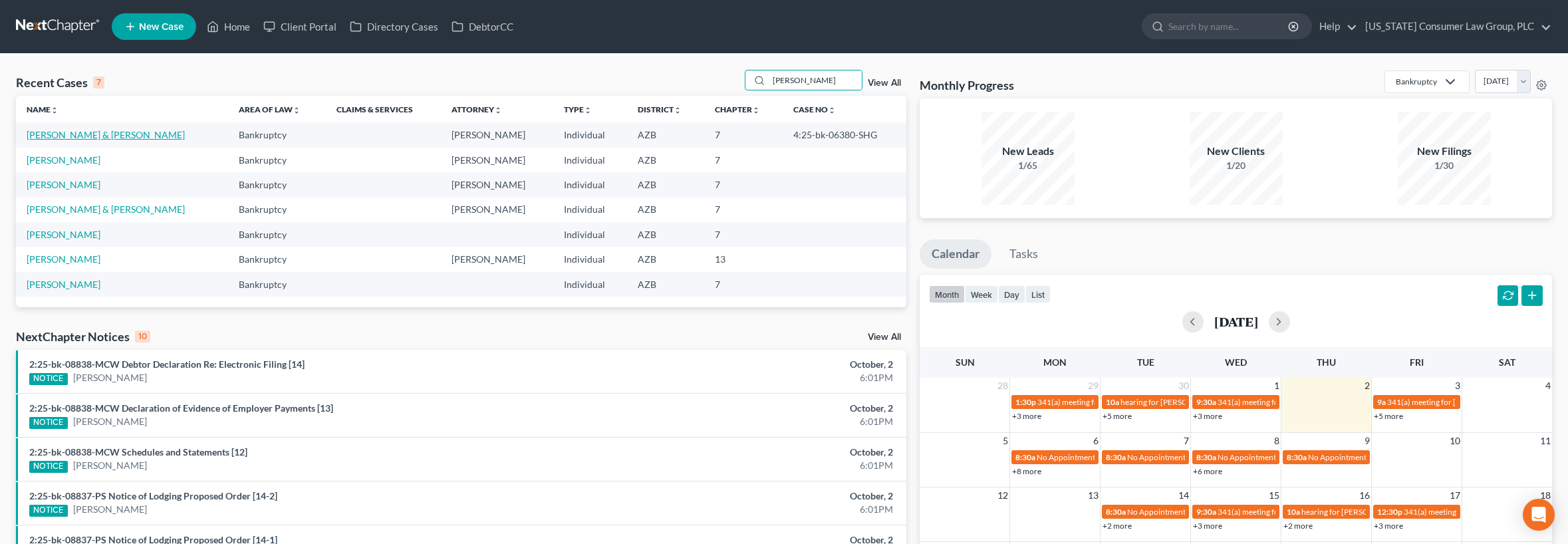
drag, startPoint x: 72, startPoint y: 134, endPoint x: 188, endPoint y: 138, distance: 116.1
click at [72, 134] on link "[PERSON_NAME] & [PERSON_NAME]" at bounding box center [106, 134] width 158 height 12
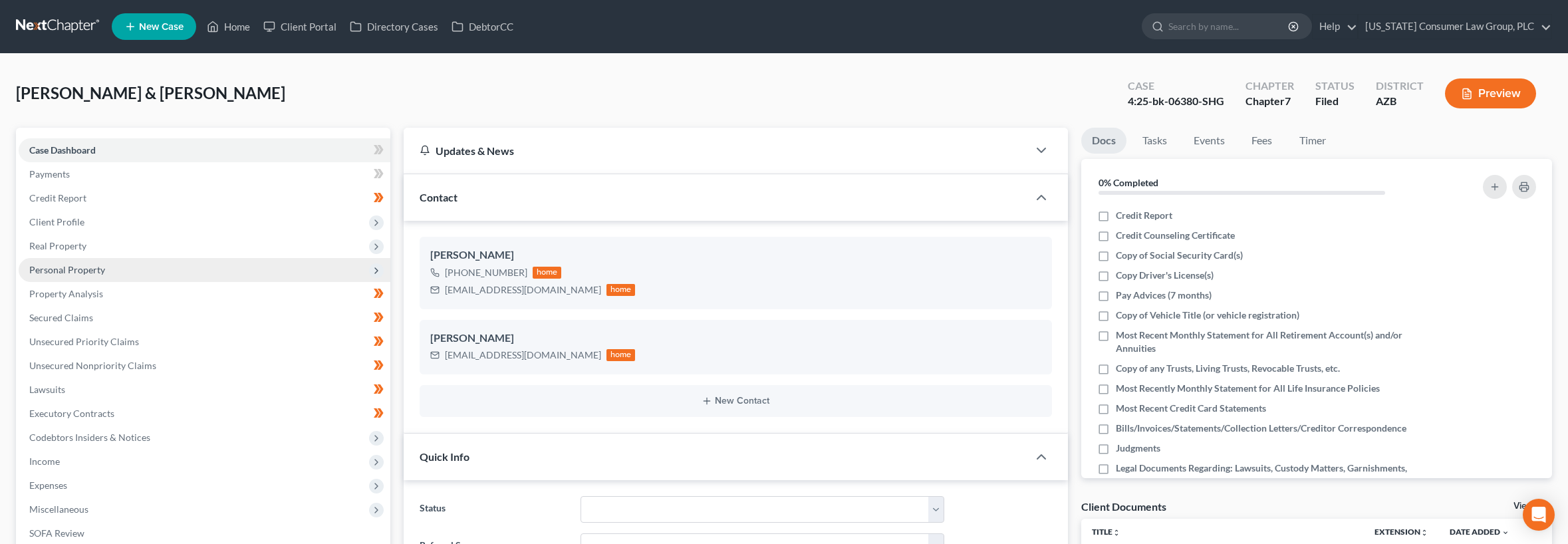
click at [77, 270] on span "Personal Property" at bounding box center [67, 269] width 76 height 12
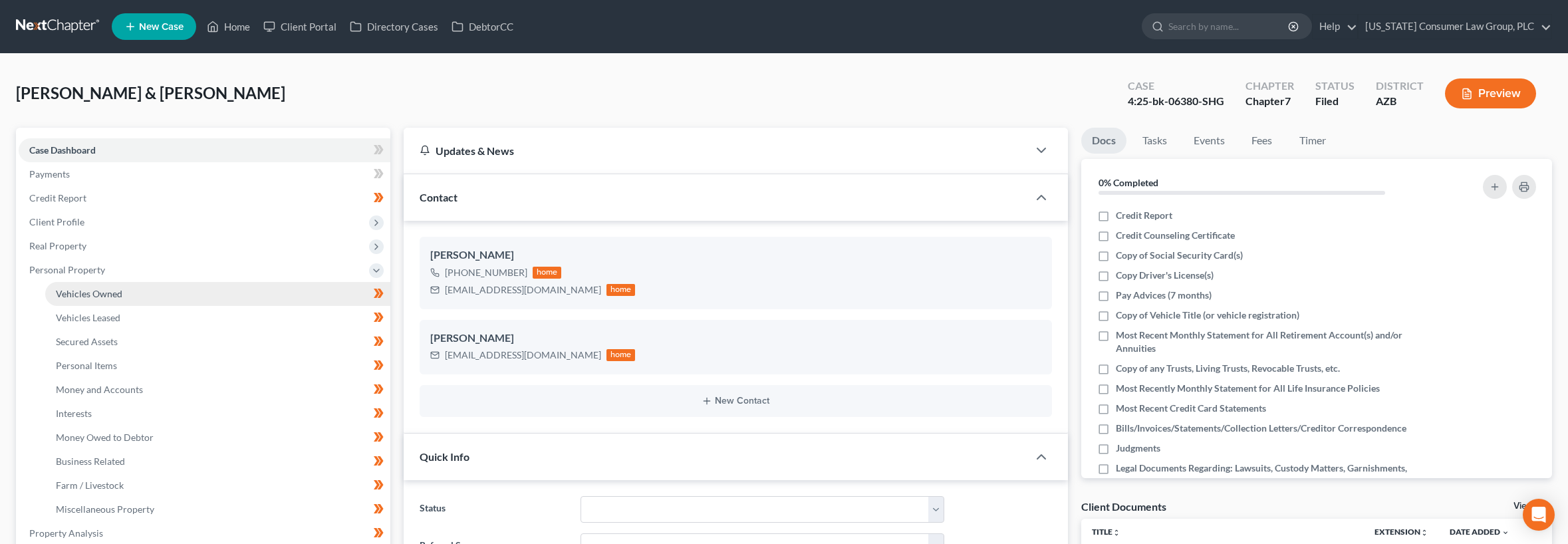
click at [88, 288] on span "Vehicles Owned" at bounding box center [89, 293] width 67 height 12
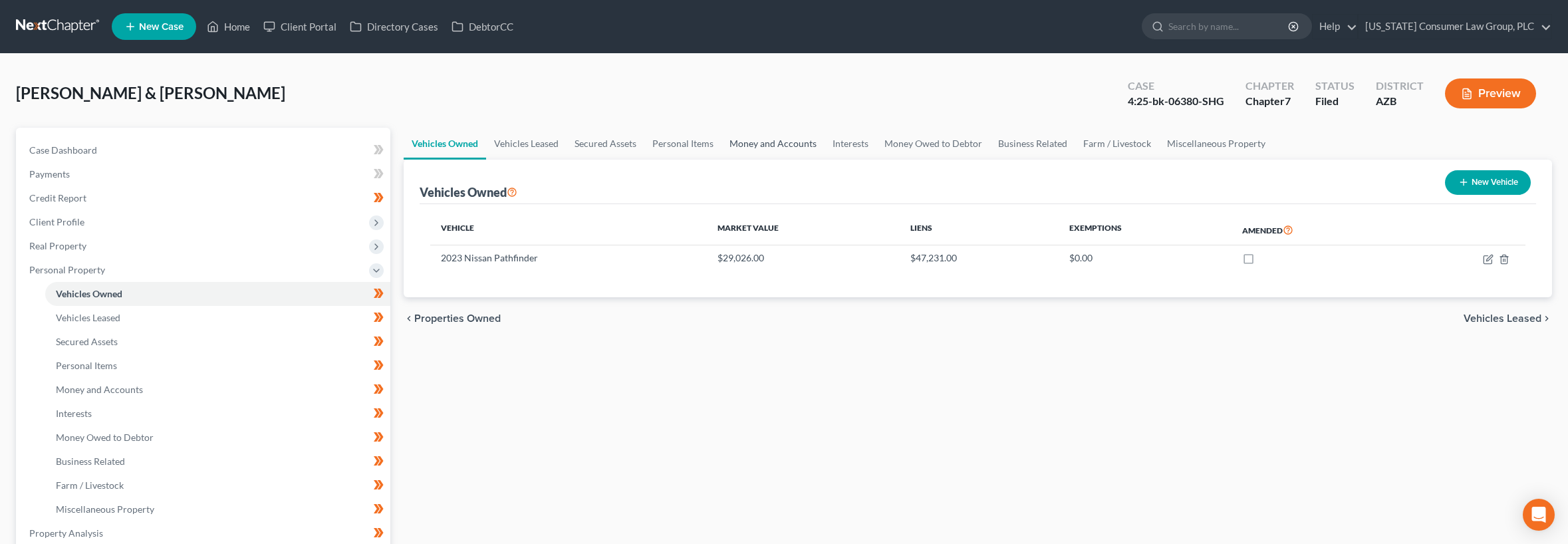
click at [784, 149] on link "Money and Accounts" at bounding box center [773, 143] width 103 height 31
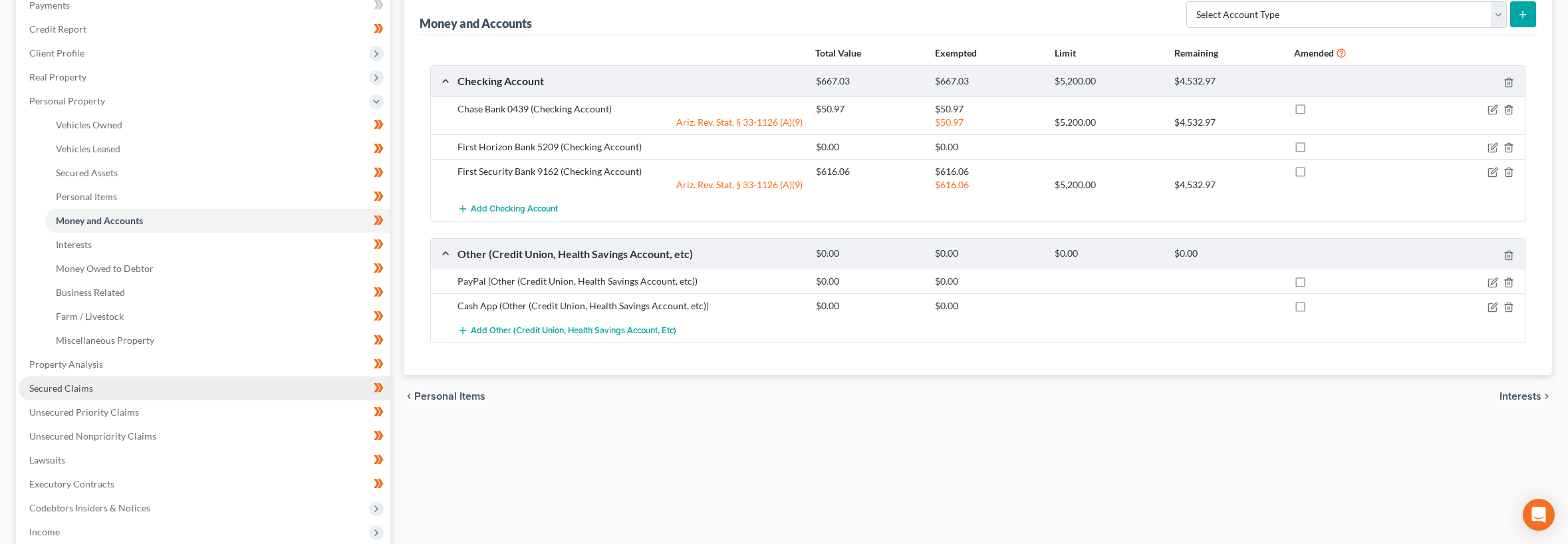
scroll to position [162, 0]
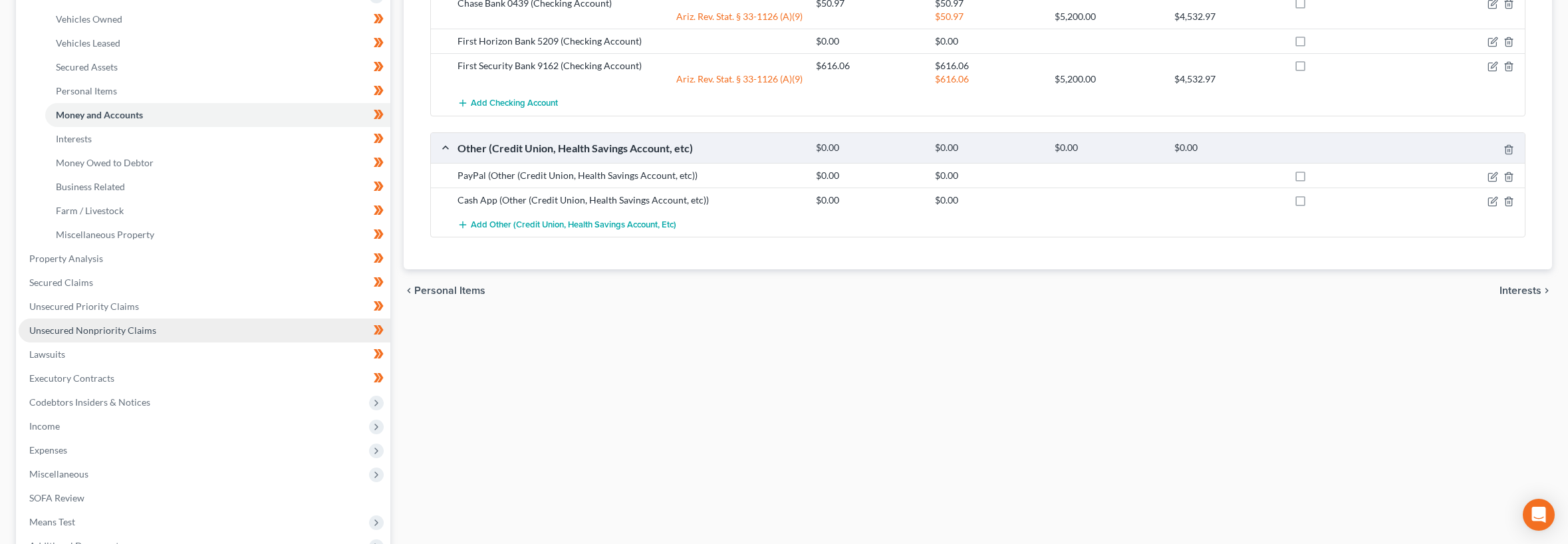
click at [111, 330] on span "Unsecured Nonpriority Claims" at bounding box center [93, 330] width 127 height 12
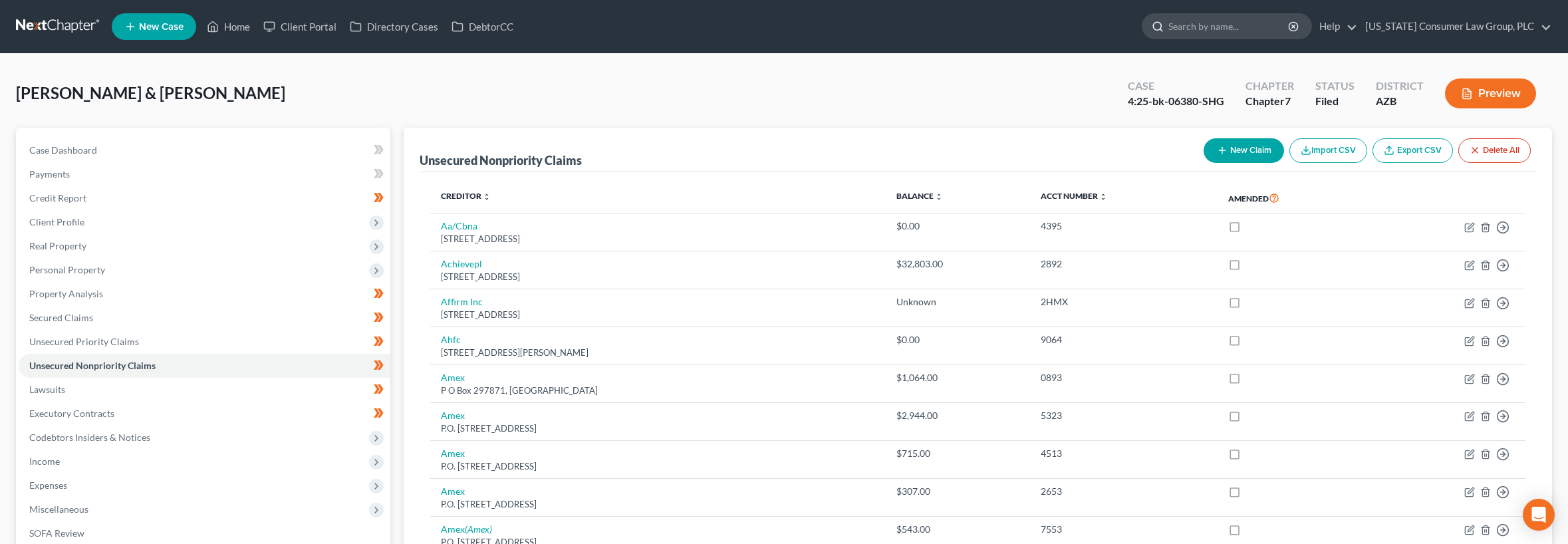
click at [1232, 23] on input "search" at bounding box center [1229, 26] width 121 height 24
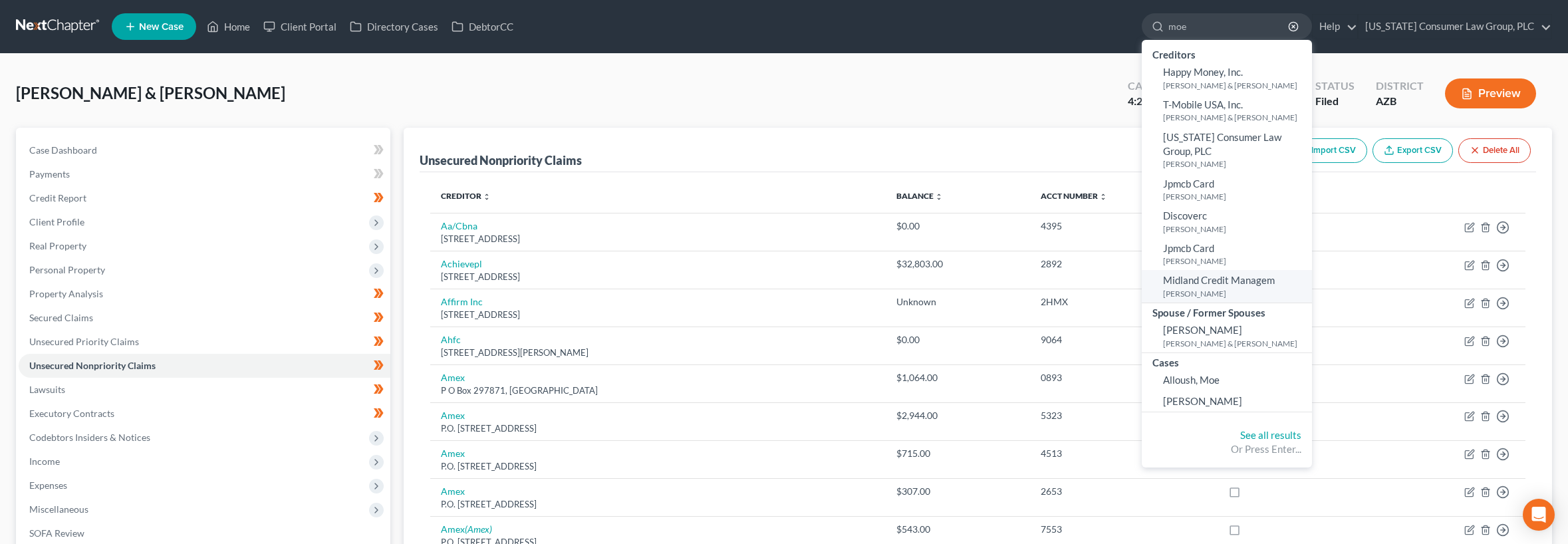
type input "moe"
click at [1196, 288] on small "[PERSON_NAME]" at bounding box center [1236, 293] width 146 height 12
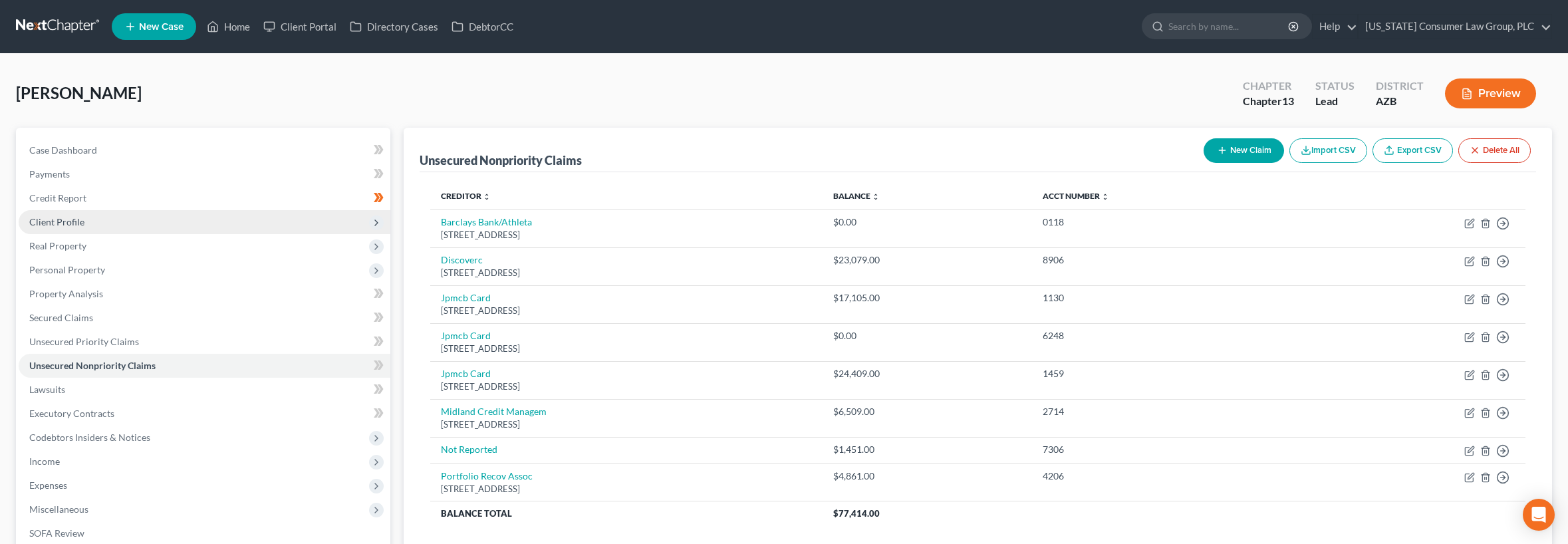
click at [65, 217] on span "Client Profile" at bounding box center [57, 221] width 55 height 12
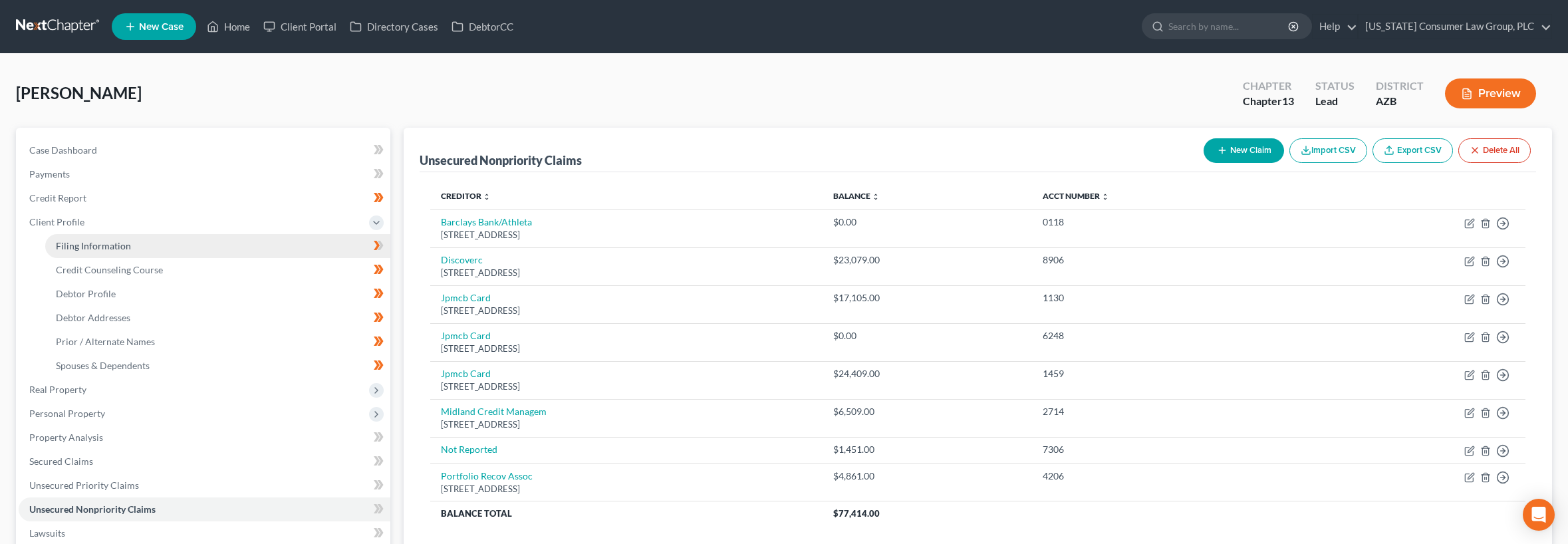
click at [76, 236] on link "Filing Information" at bounding box center [218, 245] width 345 height 24
select select "1"
select select "0"
select select "3"
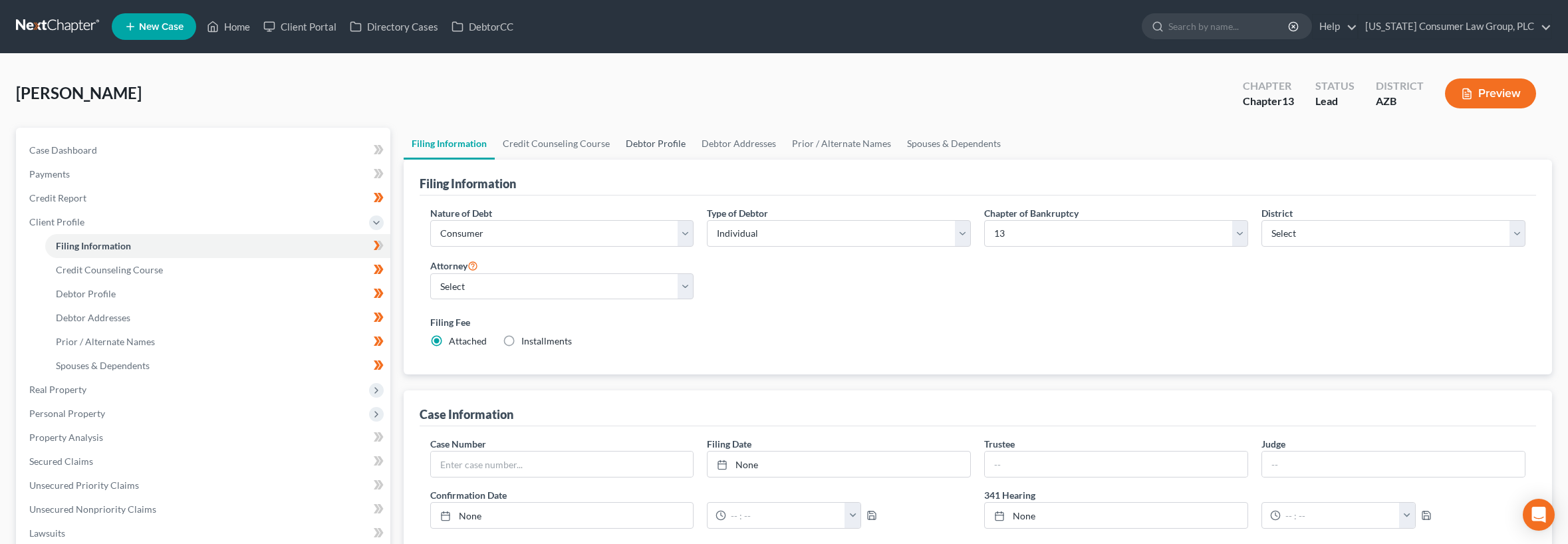
click at [659, 141] on link "Debtor Profile" at bounding box center [656, 143] width 76 height 31
select select "0"
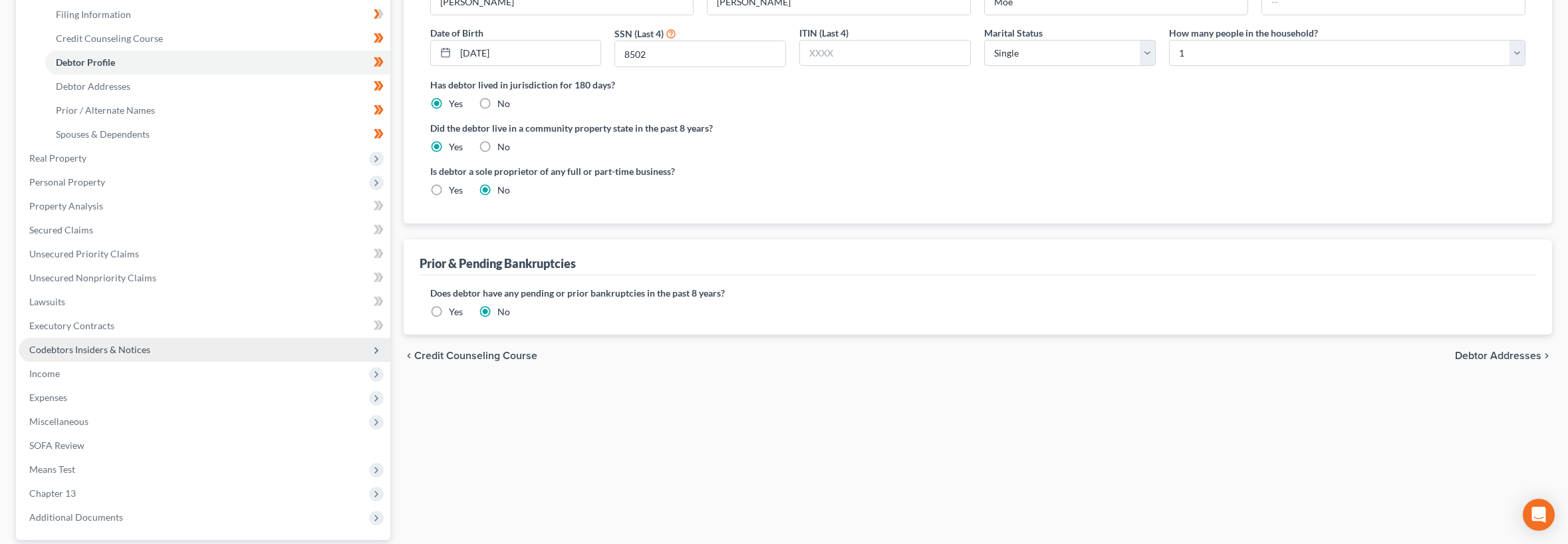
scroll to position [262, 0]
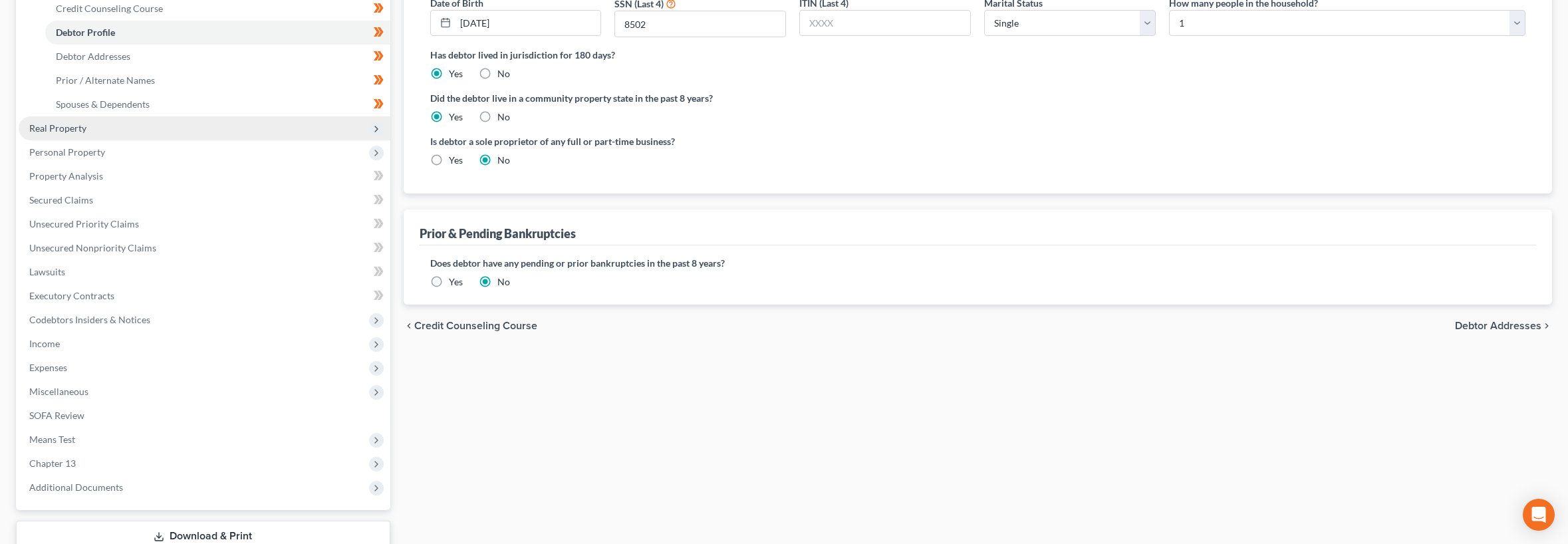
click at [69, 126] on span "Real Property" at bounding box center [58, 128] width 58 height 12
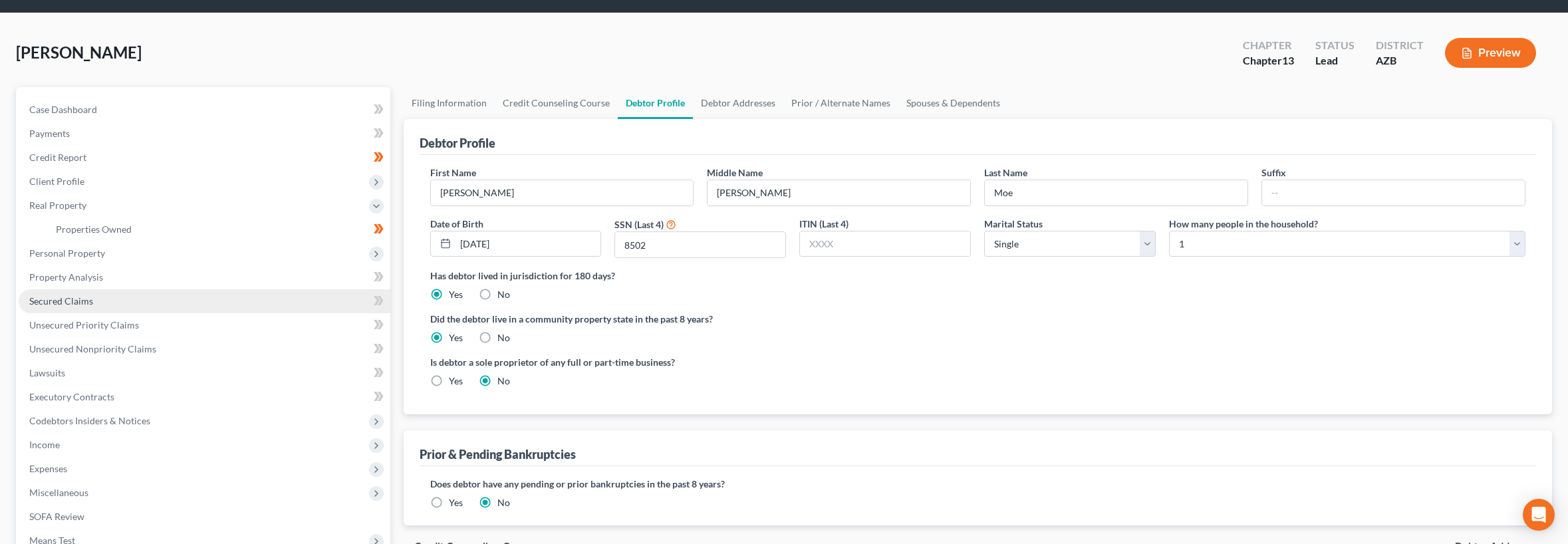
scroll to position [0, 0]
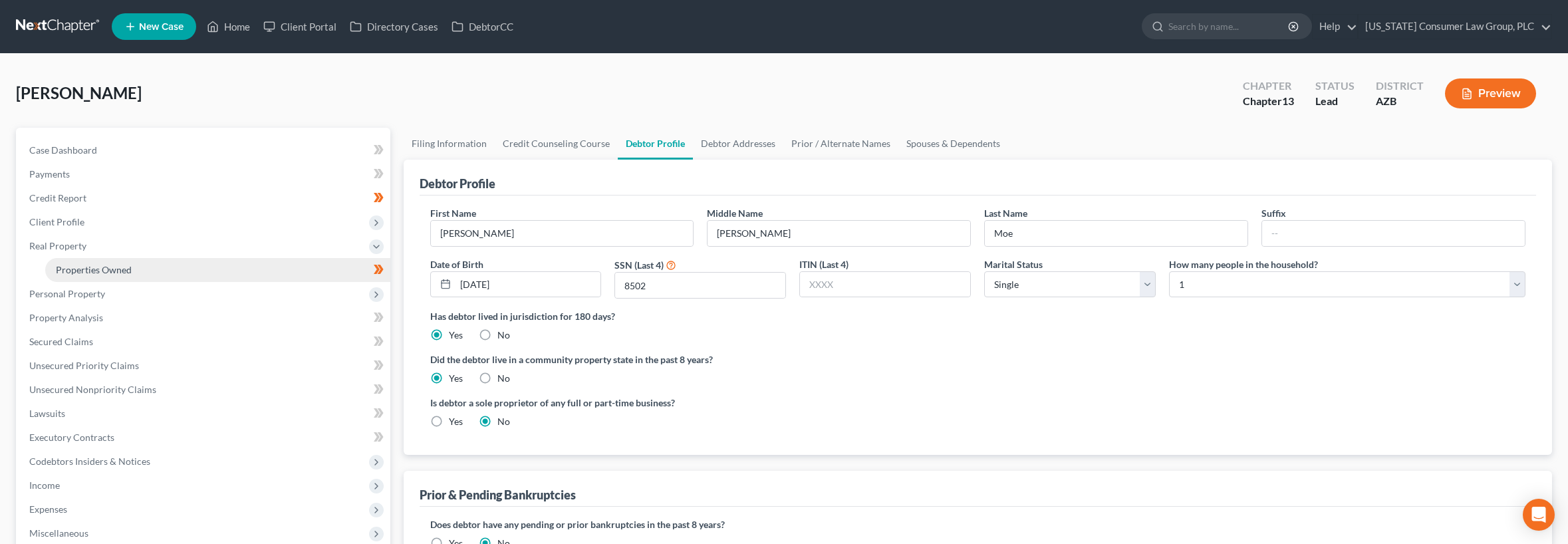
click at [63, 270] on span "Properties Owned" at bounding box center [94, 269] width 76 height 12
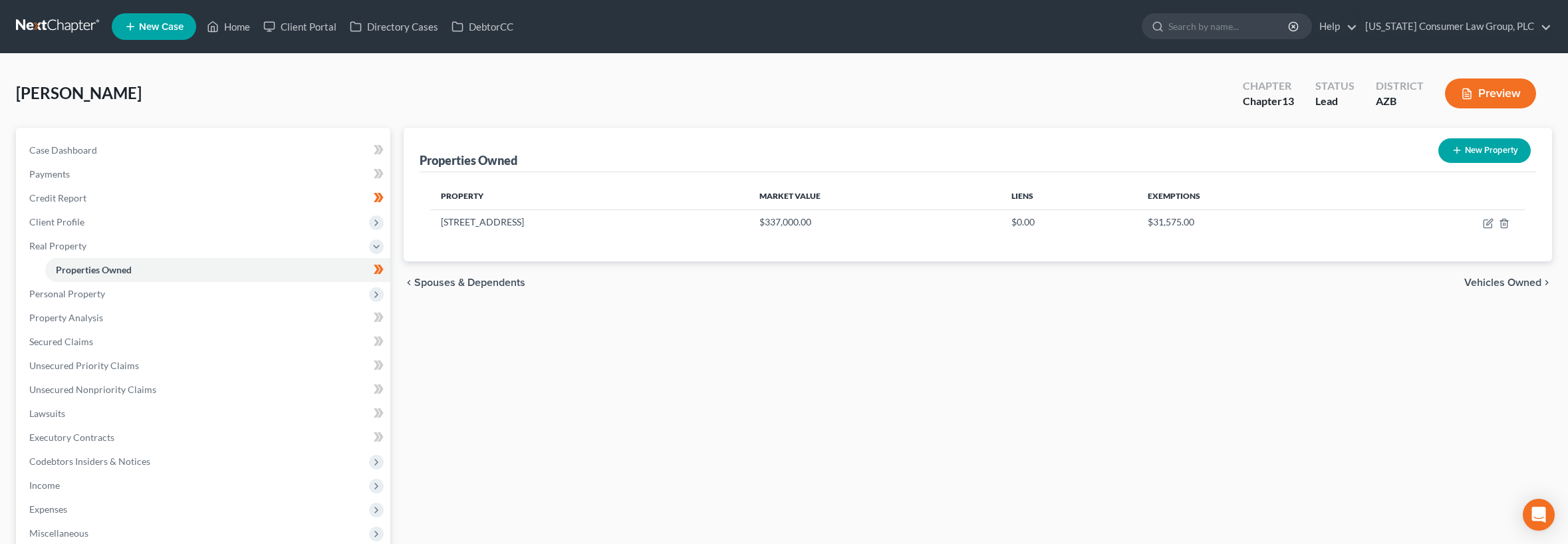
click at [52, 27] on link at bounding box center [58, 26] width 85 height 24
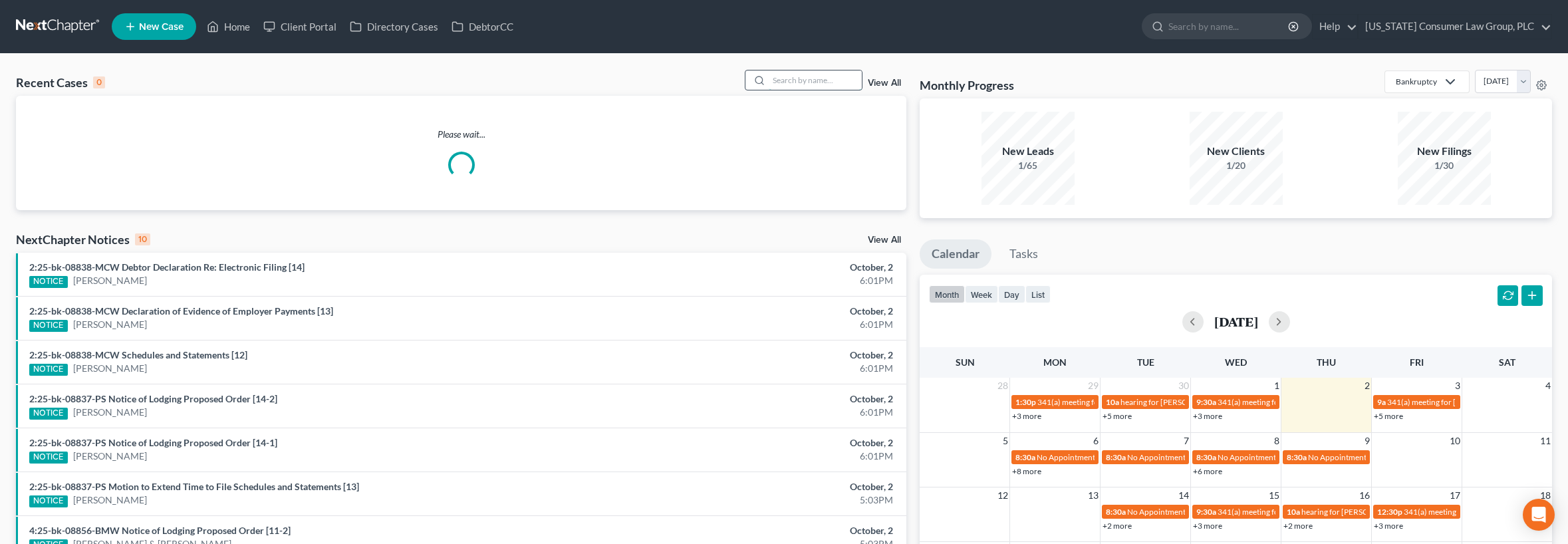
click at [822, 77] on input "search" at bounding box center [815, 79] width 93 height 19
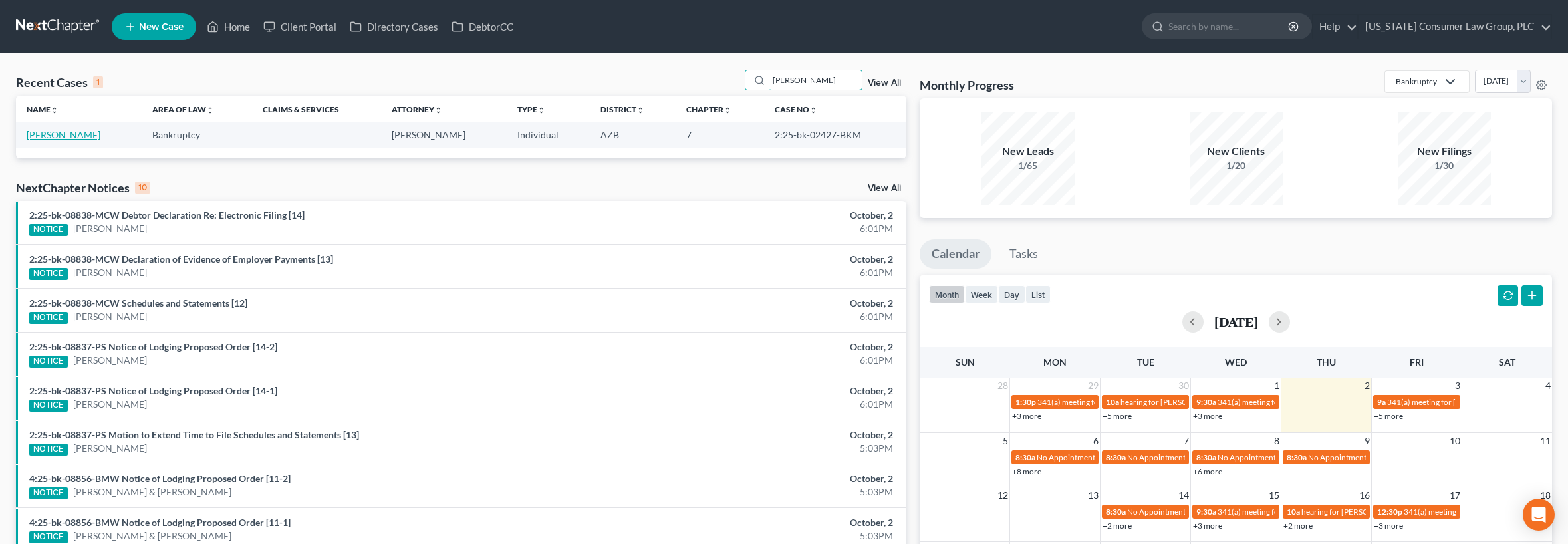
type input "bartron"
click at [73, 139] on link "Bartron, Brandon" at bounding box center [64, 134] width 74 height 12
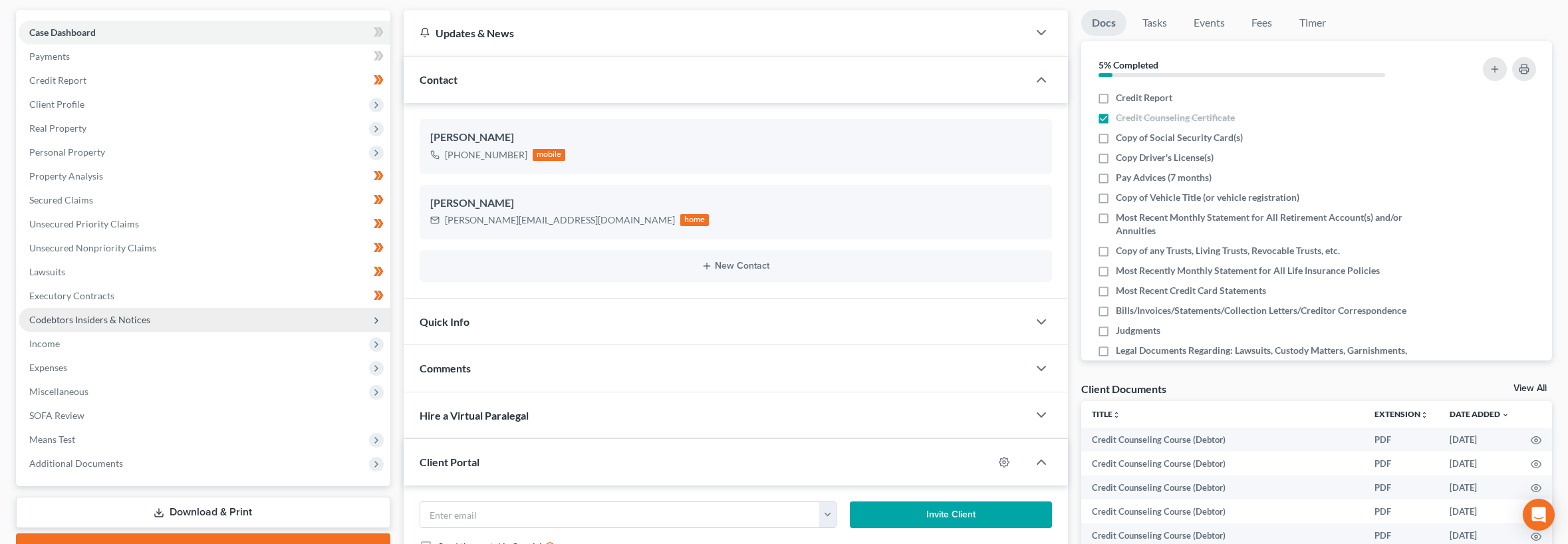
scroll to position [263, 0]
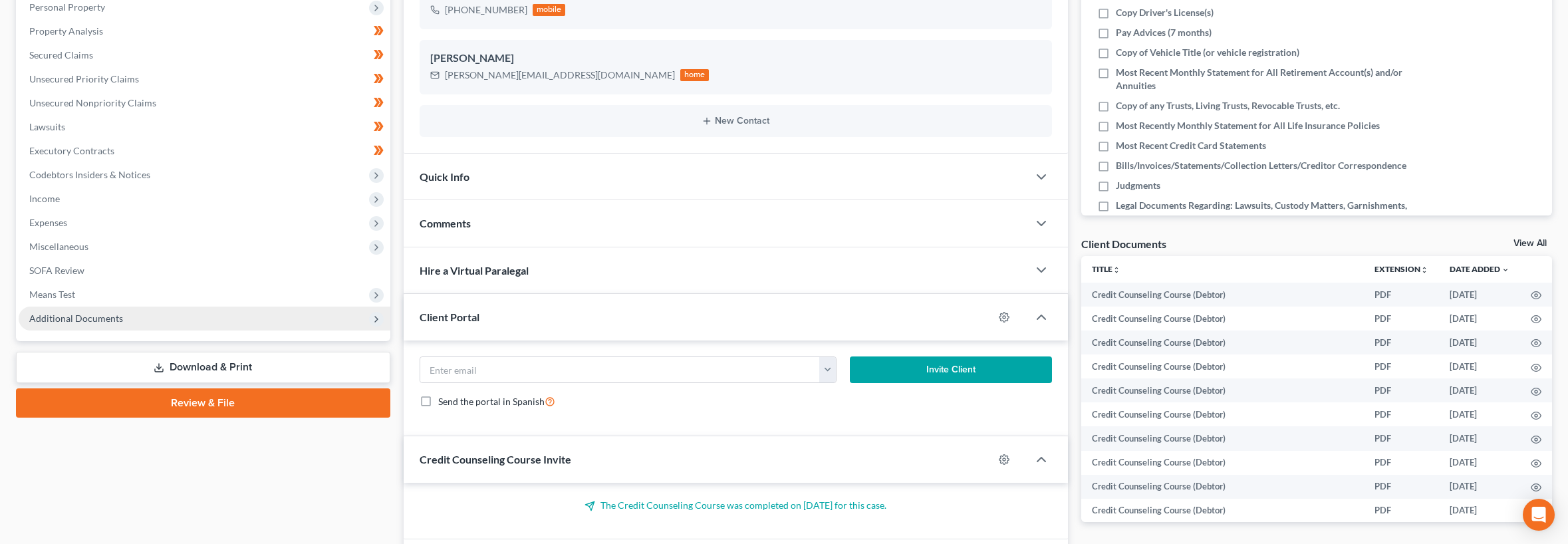
click at [76, 309] on span "Additional Documents" at bounding box center [204, 318] width 372 height 24
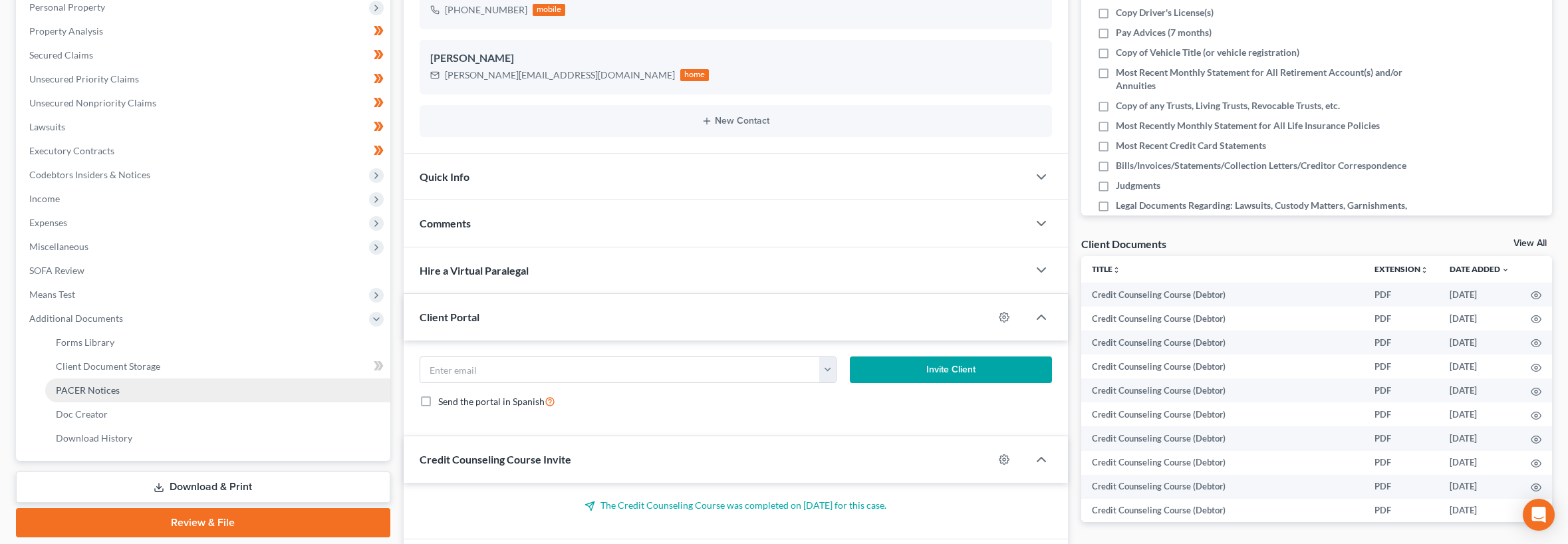
click at [77, 394] on span "PACER Notices" at bounding box center [87, 389] width 64 height 12
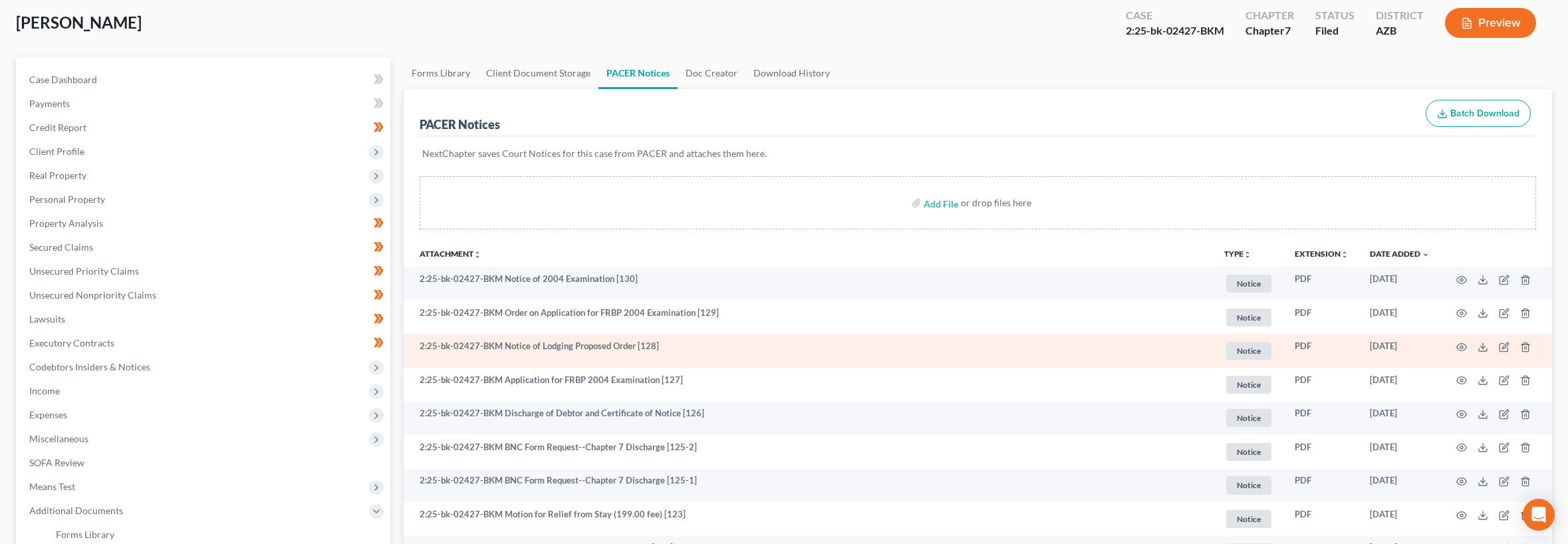
scroll to position [82, 0]
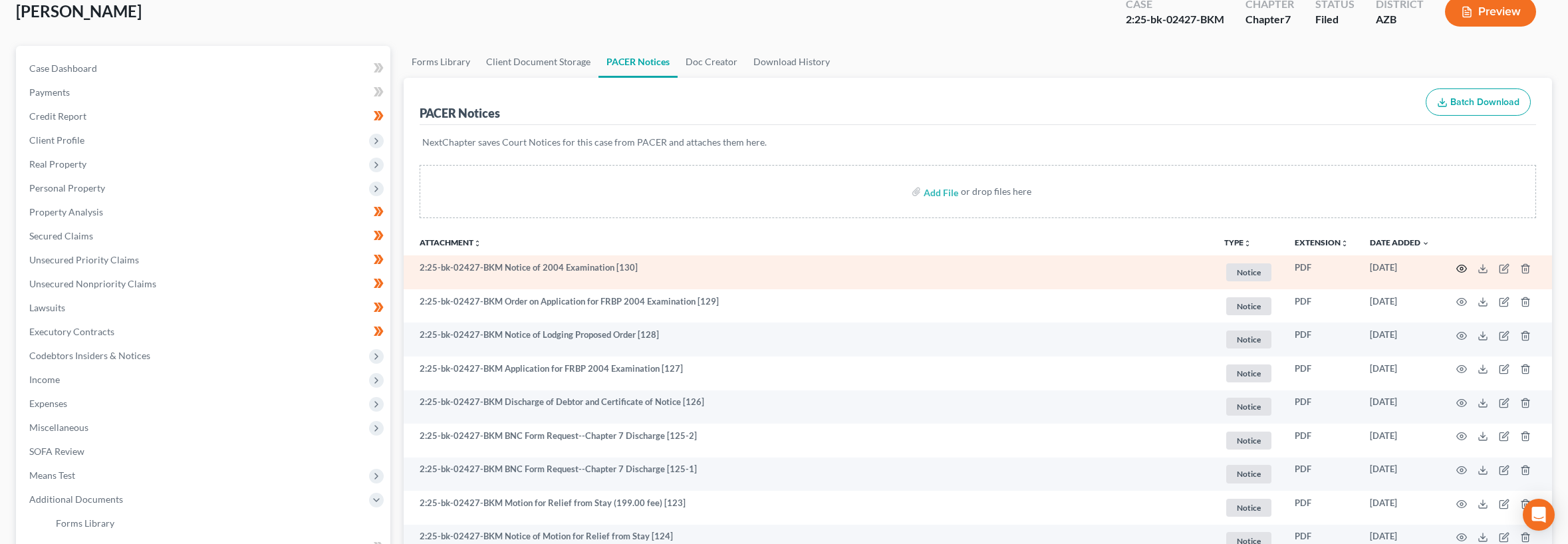
click at [1456, 268] on icon "button" at bounding box center [1462, 269] width 11 height 11
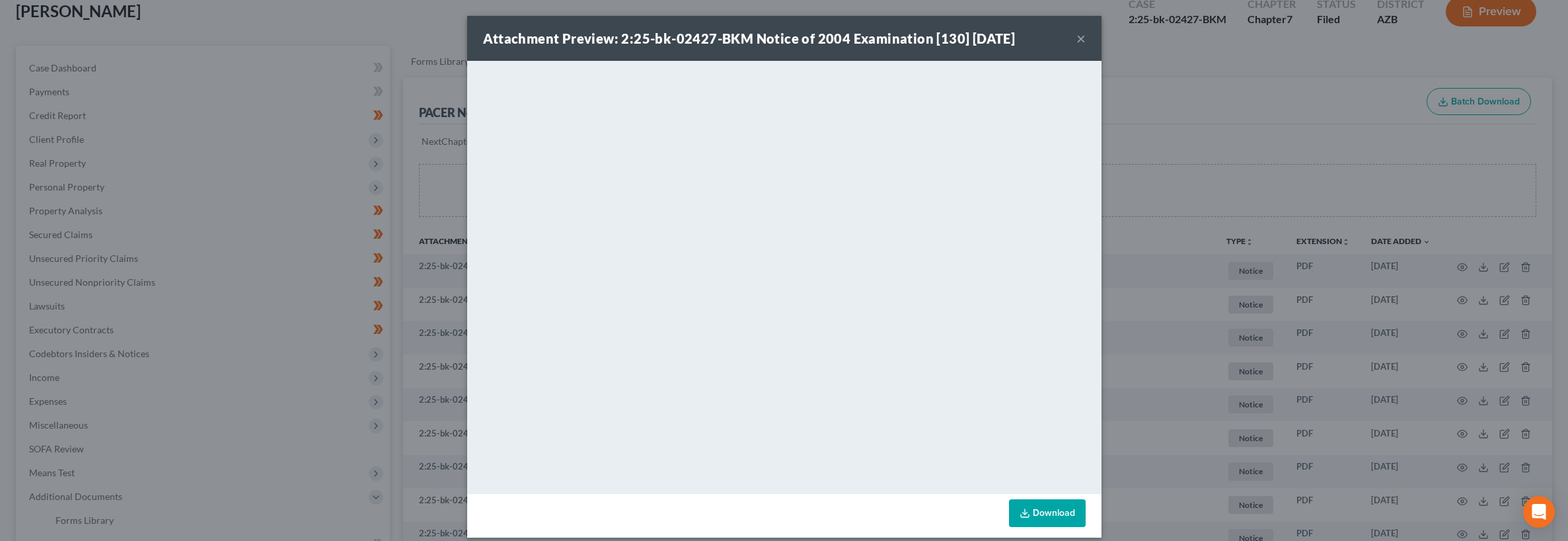
click at [1076, 39] on button "×" at bounding box center [1081, 38] width 9 height 16
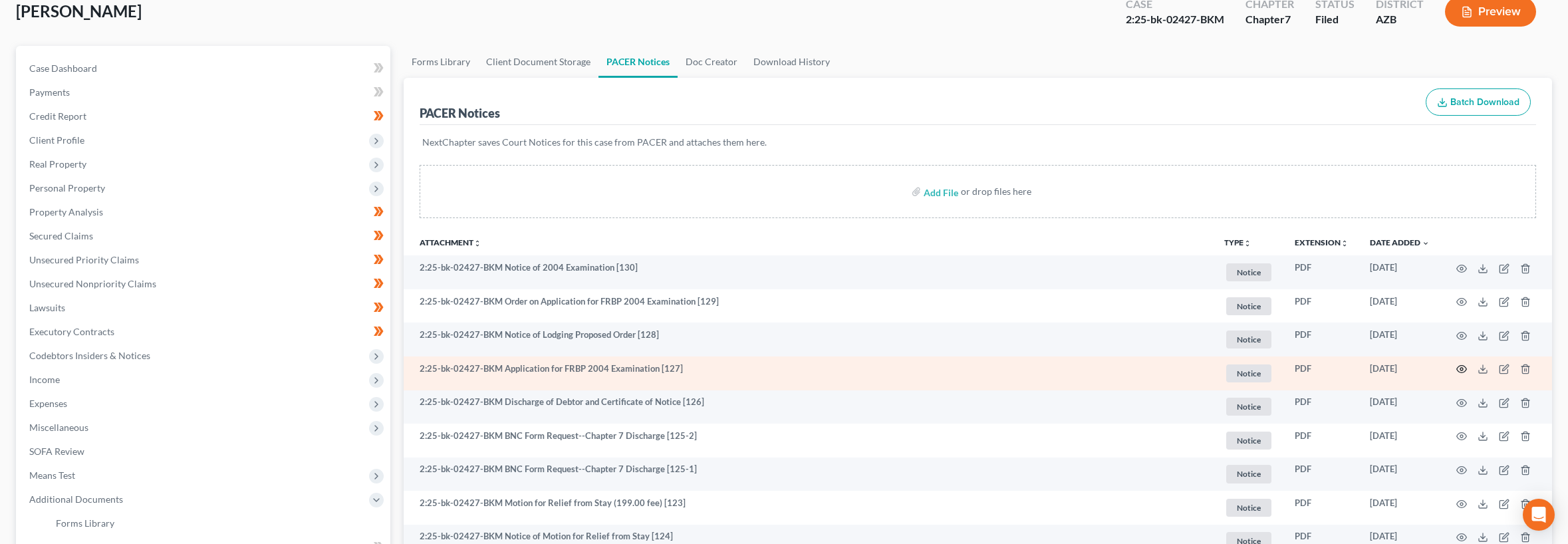
click at [1462, 367] on icon "button" at bounding box center [1462, 369] width 11 height 11
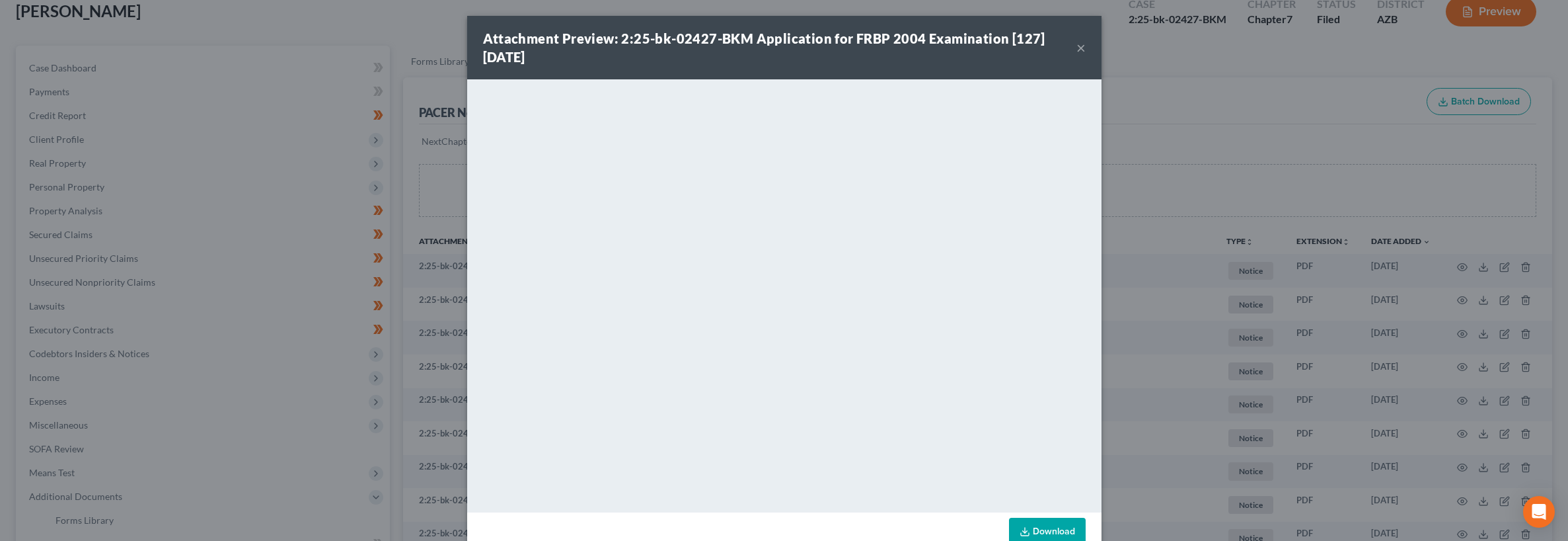
click at [1083, 50] on div "Attachment Preview: 2:25-bk-02427-BKM Application for FRBP 2004 Examination [12…" at bounding box center [785, 47] width 635 height 63
click at [1076, 49] on button "×" at bounding box center [1081, 47] width 9 height 16
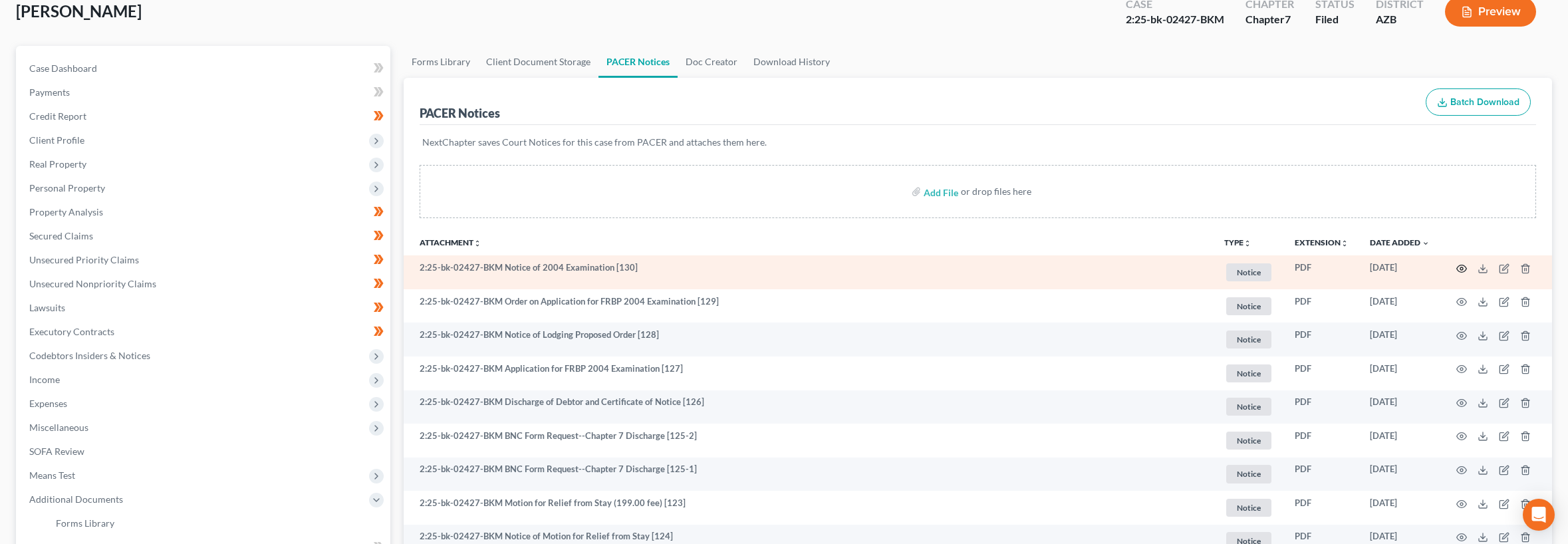
click at [1460, 270] on icon "button" at bounding box center [1462, 268] width 10 height 7
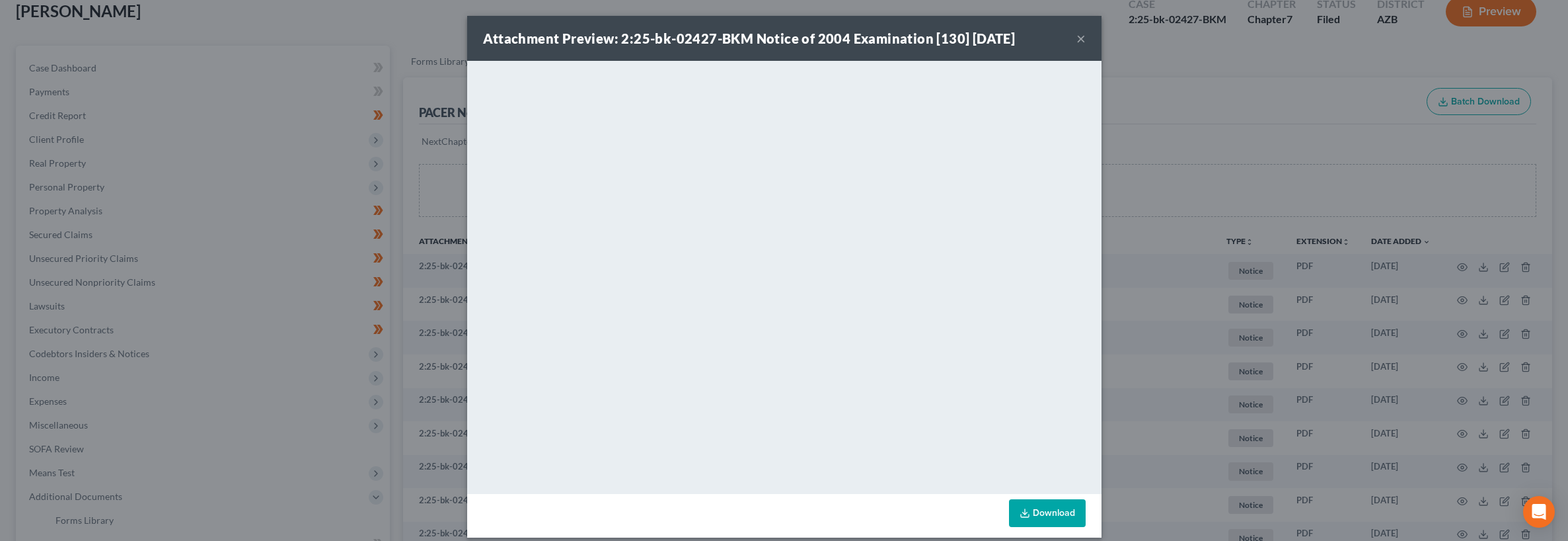
drag, startPoint x: 1066, startPoint y: 38, endPoint x: 1074, endPoint y: 37, distance: 8.1
click at [1067, 38] on div "Attachment Preview: 2:25-bk-02427-BKM Notice of 2004 Examination [130] 09/16/20…" at bounding box center [785, 38] width 635 height 45
click at [1076, 36] on button "×" at bounding box center [1081, 38] width 9 height 16
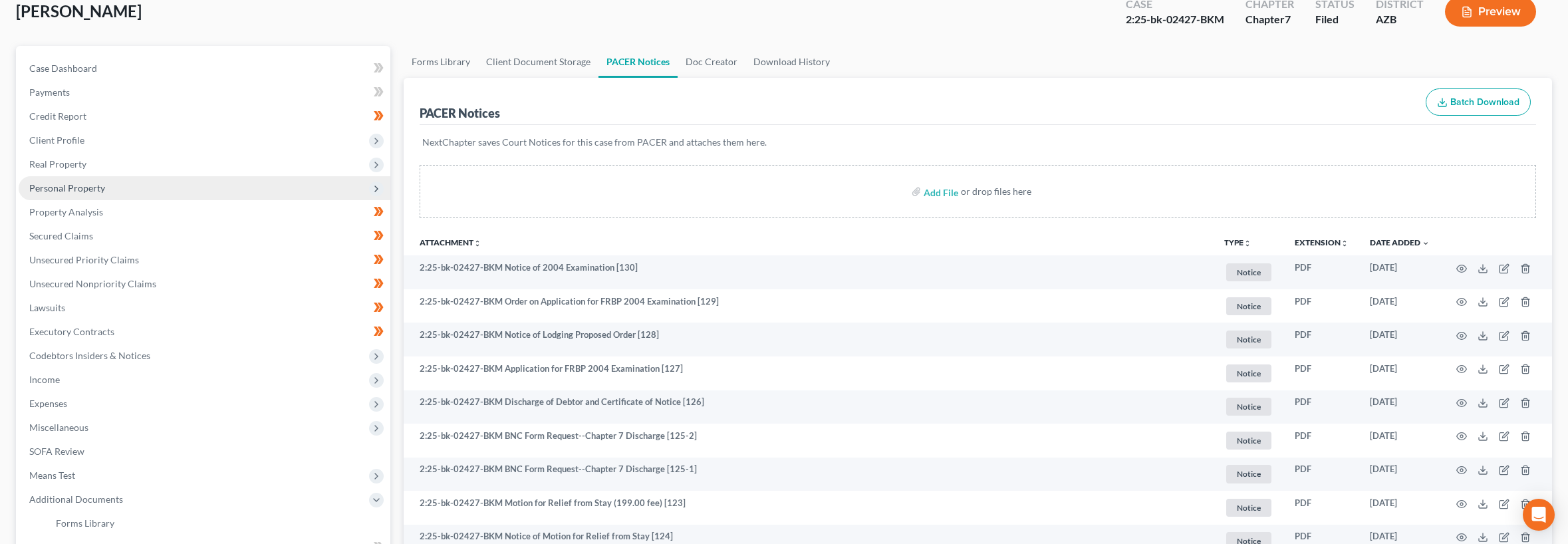
click at [88, 180] on span "Personal Property" at bounding box center [204, 188] width 372 height 24
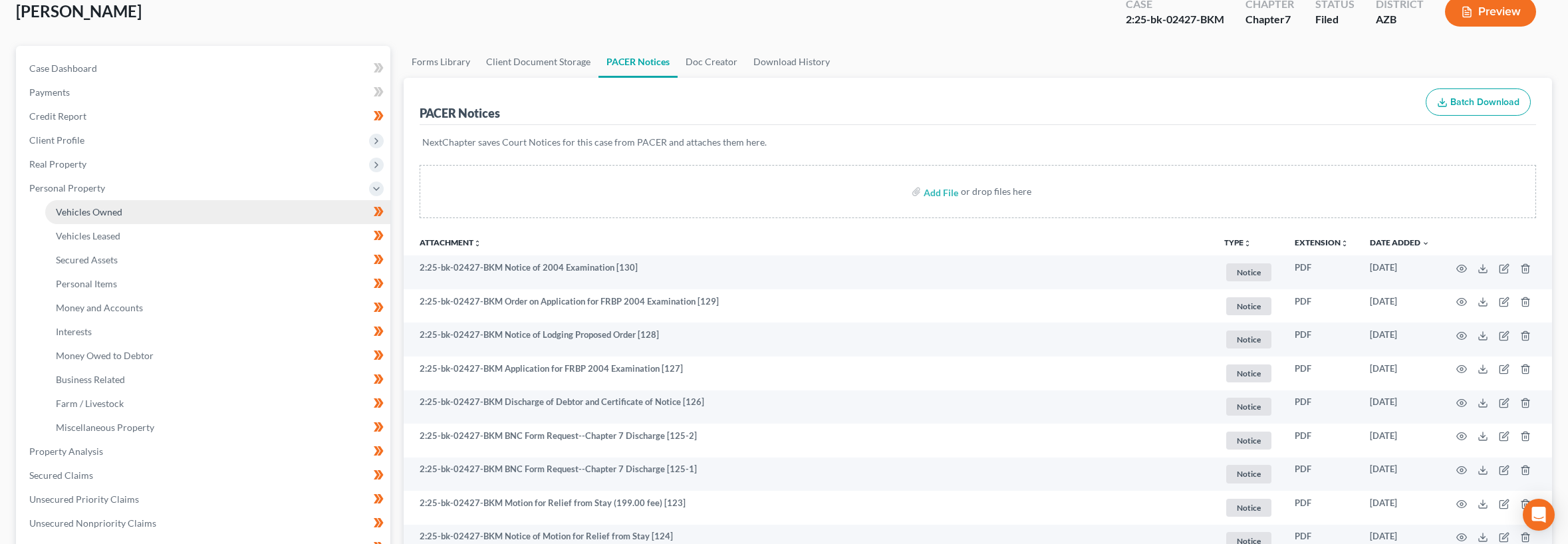
drag, startPoint x: 97, startPoint y: 207, endPoint x: 204, endPoint y: 218, distance: 107.6
click at [97, 207] on span "Vehicles Owned" at bounding box center [89, 211] width 67 height 12
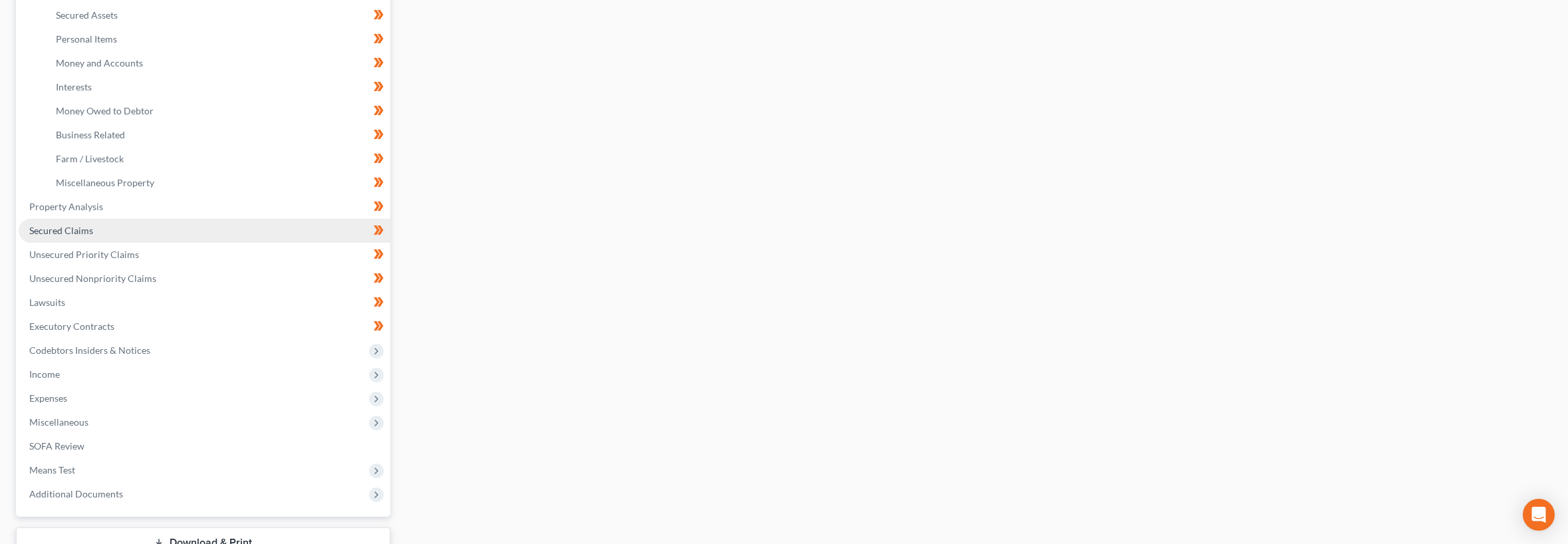
scroll to position [365, 0]
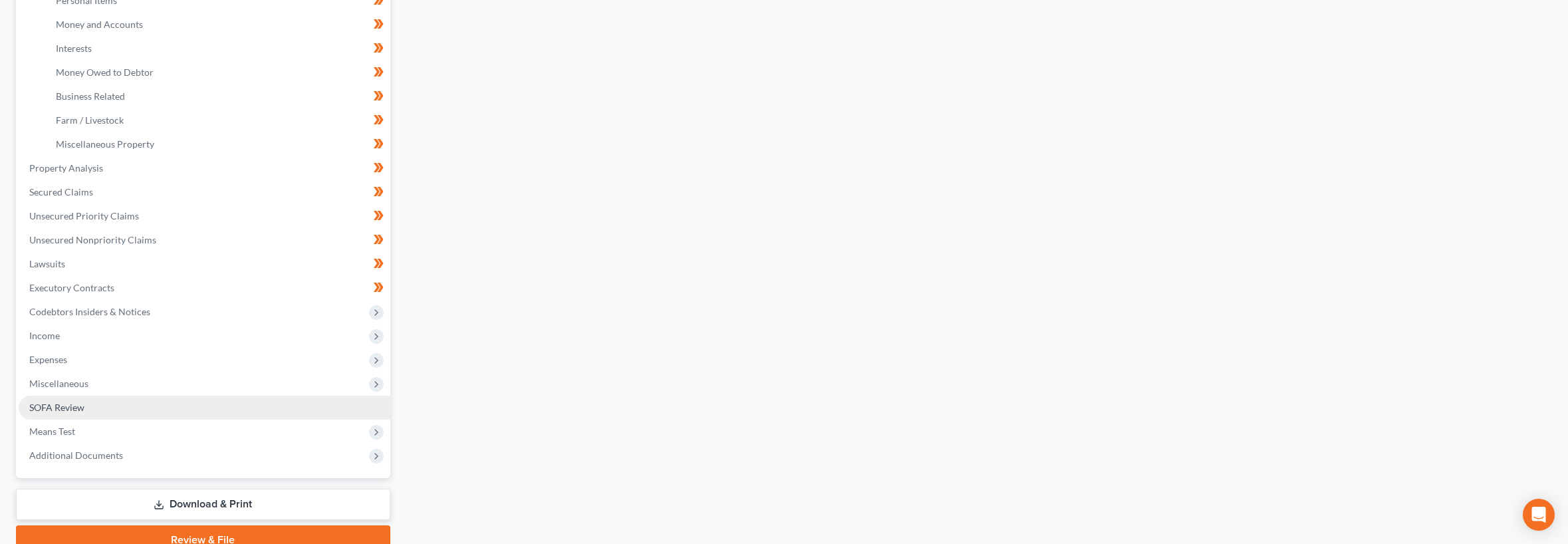
click at [69, 409] on span "SOFA Review" at bounding box center [57, 406] width 55 height 12
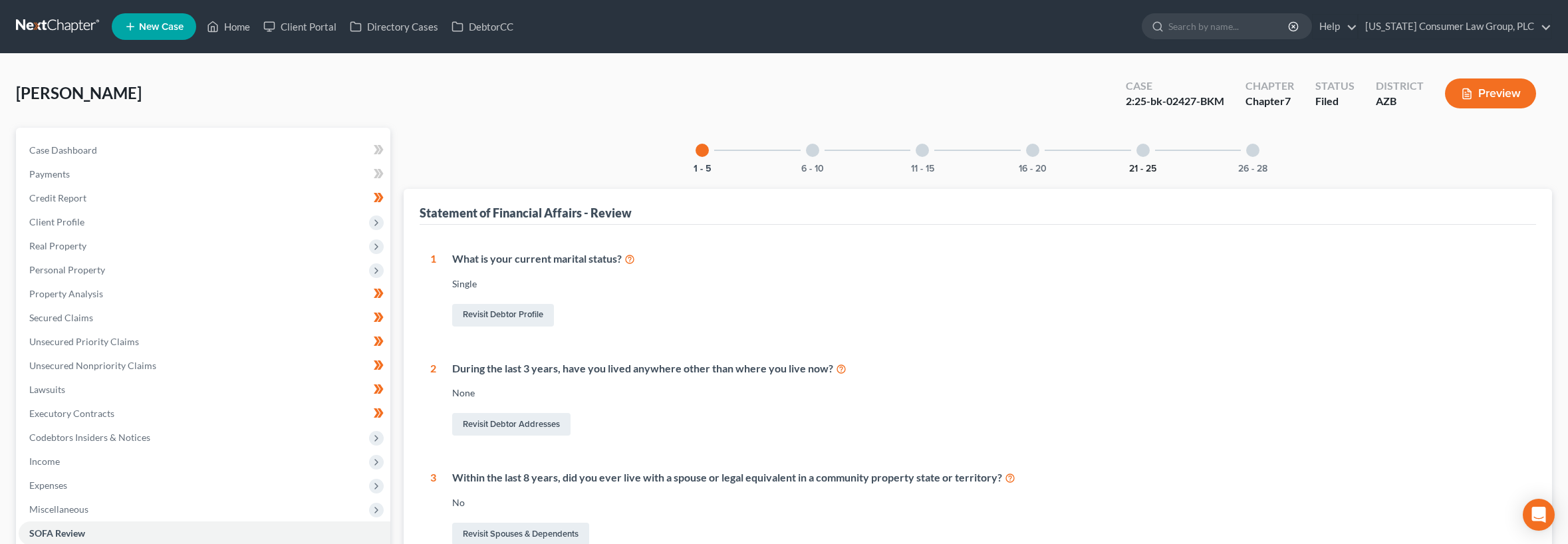
click at [1153, 165] on button "21 - 25" at bounding box center [1142, 169] width 27 height 9
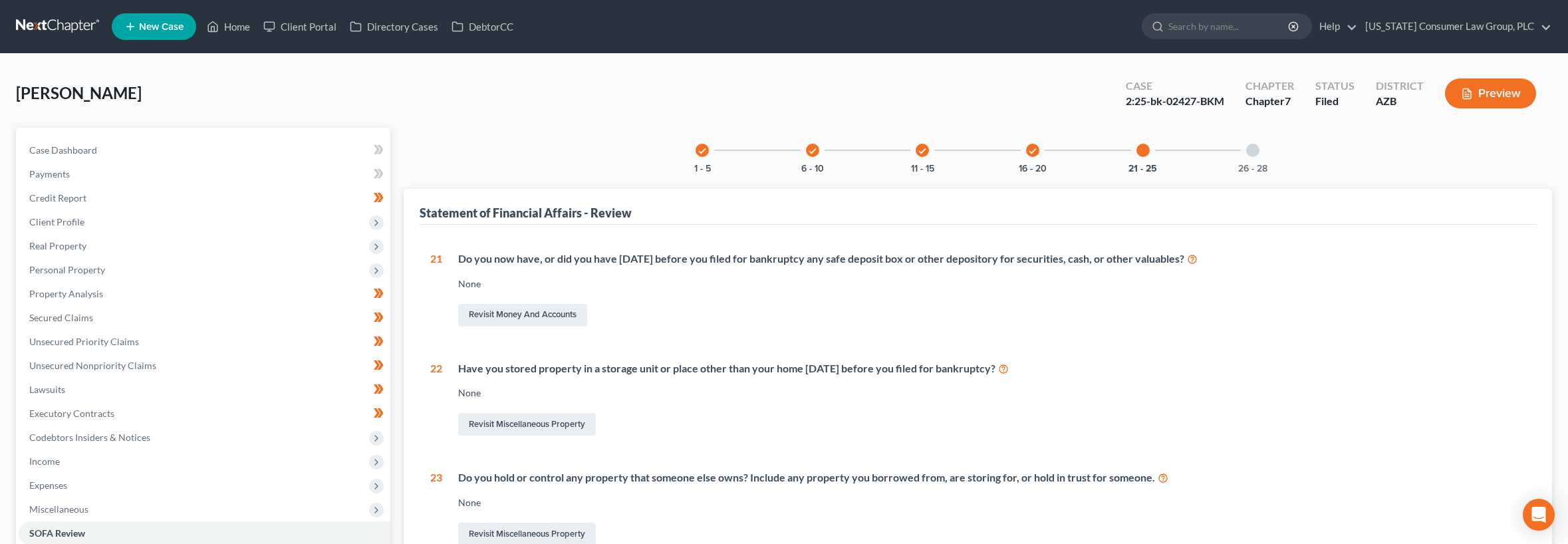
click at [1257, 151] on div at bounding box center [1252, 150] width 13 height 13
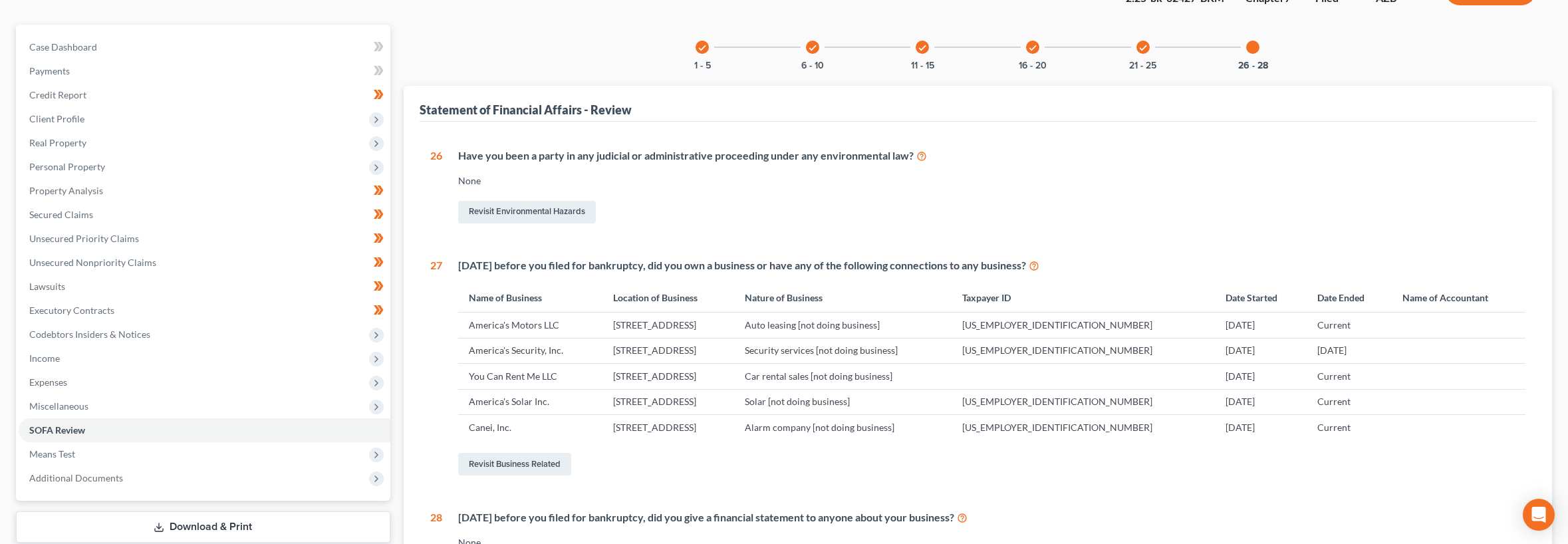
scroll to position [210, 0]
